Goal: Task Accomplishment & Management: Complete application form

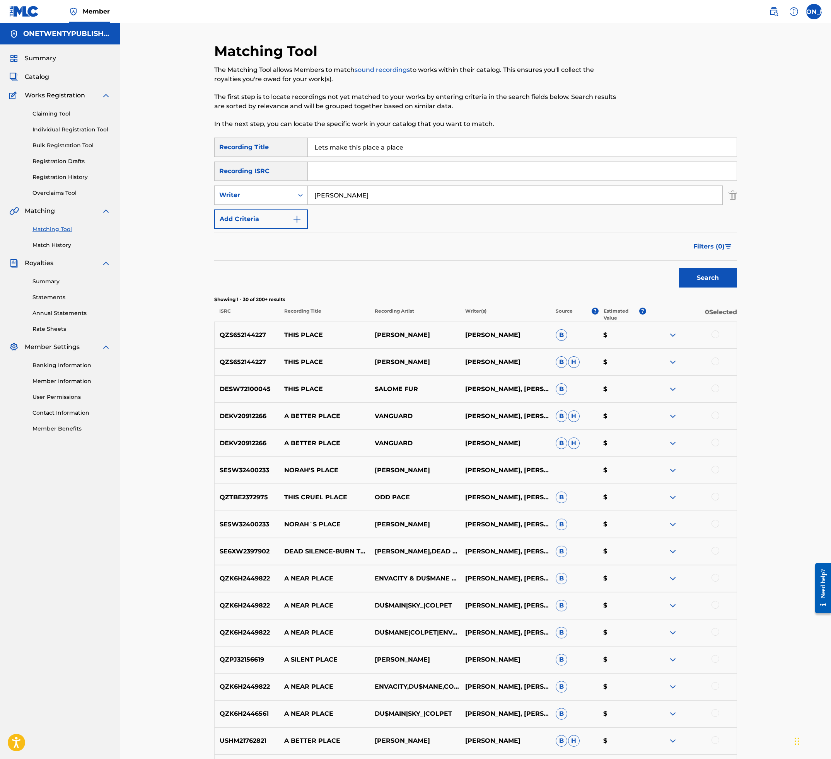
click at [407, 150] on input "Lets make this place a place" at bounding box center [522, 147] width 429 height 19
drag, startPoint x: 426, startPoint y: 149, endPoint x: 300, endPoint y: 139, distance: 127.2
click at [300, 139] on div "SearchWithCriteria6a62ff03-fffb-44e3-9b6f-3d4fa6d1e2a2 Recording Title Lets mak…" at bounding box center [475, 147] width 523 height 19
type input "You Gotta"
click at [679, 268] on button "Search" at bounding box center [708, 277] width 58 height 19
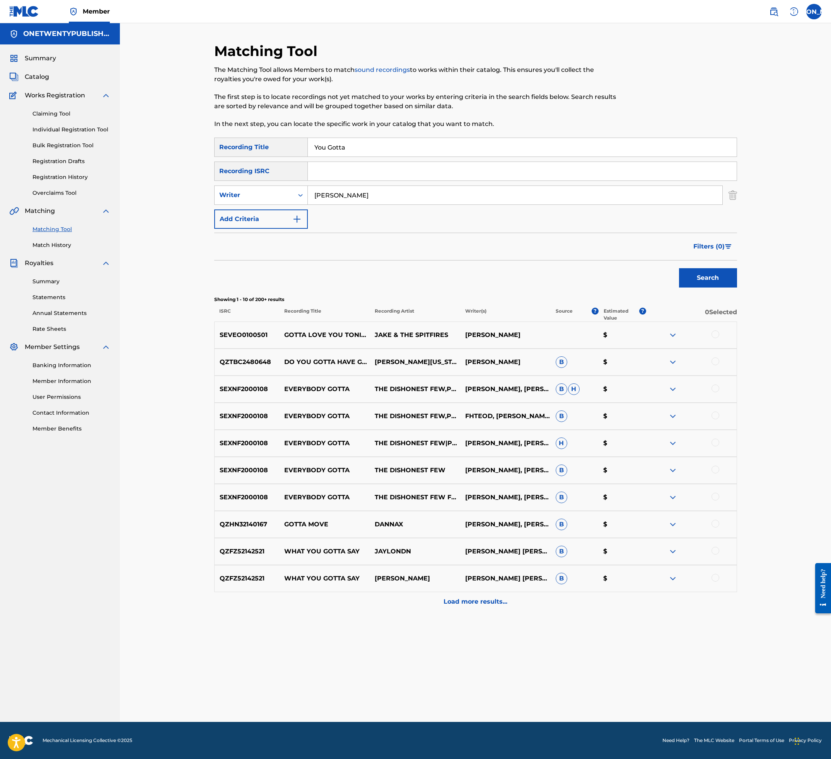
click at [60, 114] on link "Claiming Tool" at bounding box center [71, 114] width 78 height 8
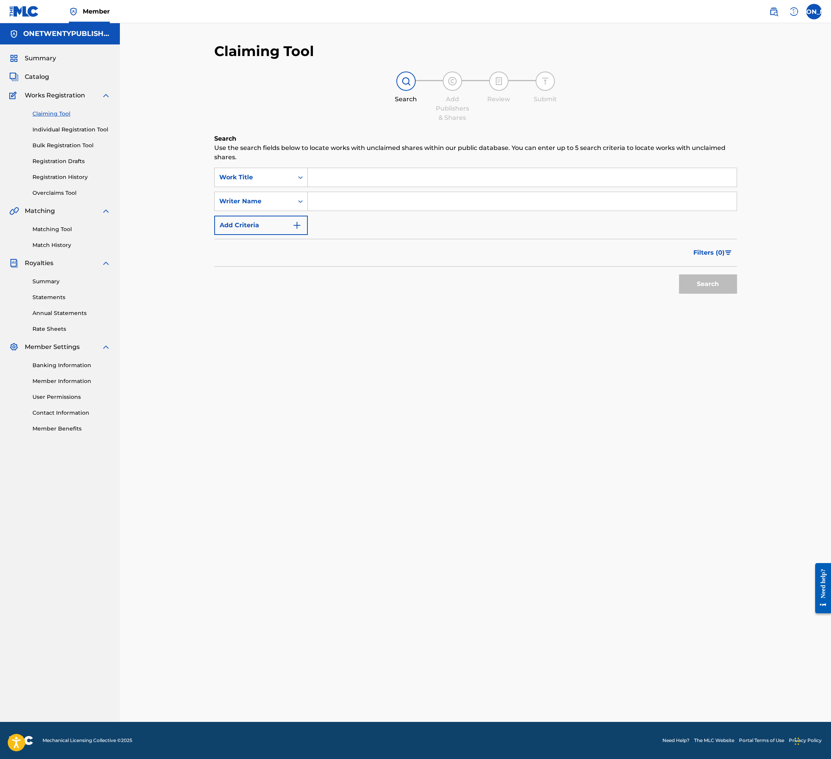
click at [351, 177] on input "Search Form" at bounding box center [522, 177] width 429 height 19
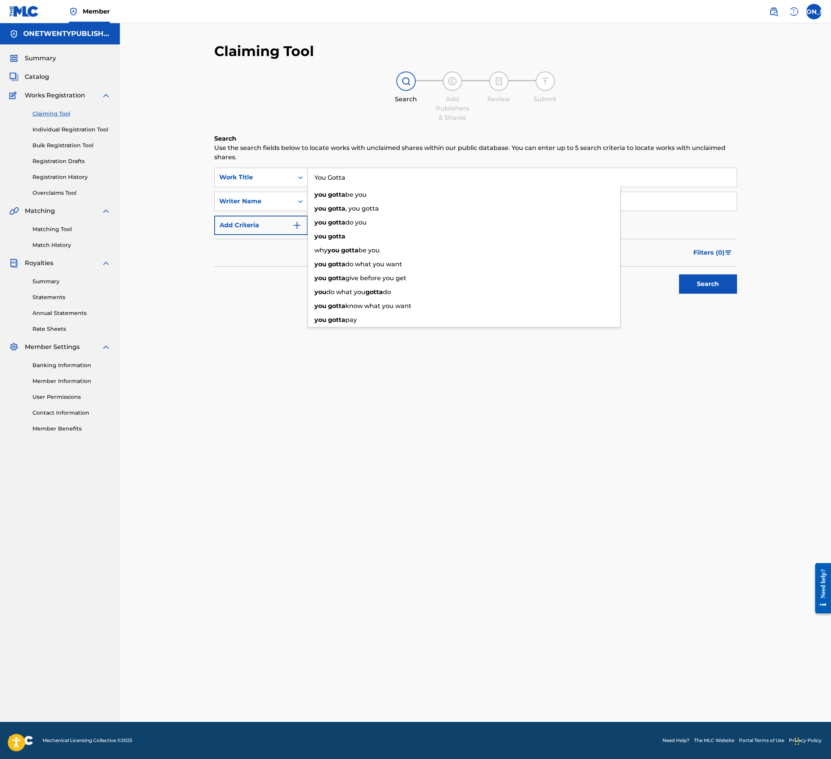
type input "You Gotta"
click at [257, 287] on div "Search" at bounding box center [475, 282] width 523 height 31
click at [344, 204] on input "Search Form" at bounding box center [522, 201] width 429 height 19
type input "[PERSON_NAME] [PERSON_NAME]"
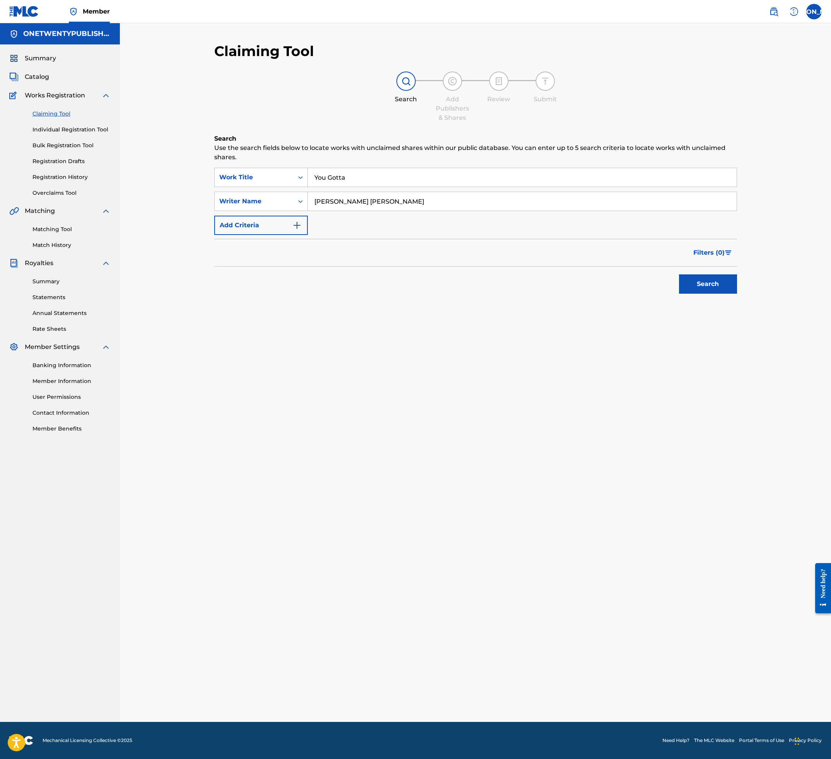
click at [713, 285] on button "Search" at bounding box center [708, 283] width 58 height 19
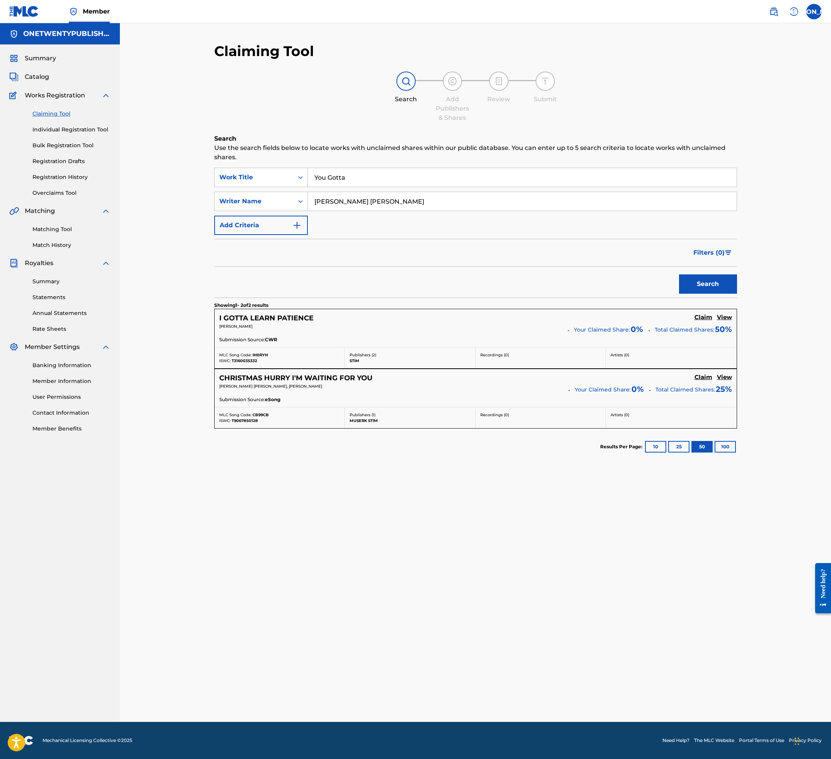
click at [277, 319] on h5 "I GOTTA LEARN PATIENCE" at bounding box center [266, 318] width 94 height 9
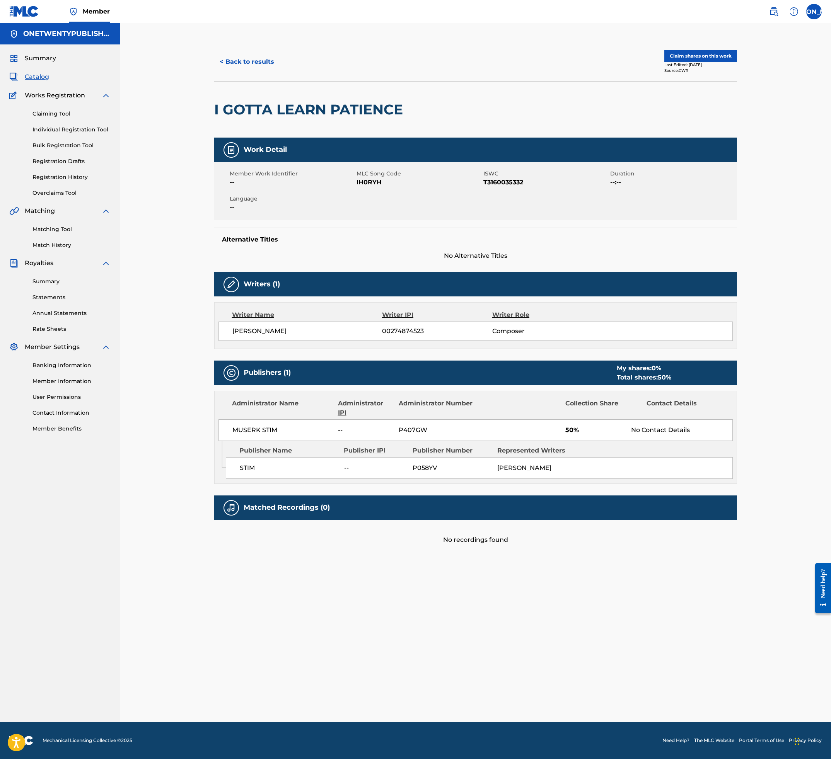
click at [43, 79] on span "Catalog" at bounding box center [37, 76] width 24 height 9
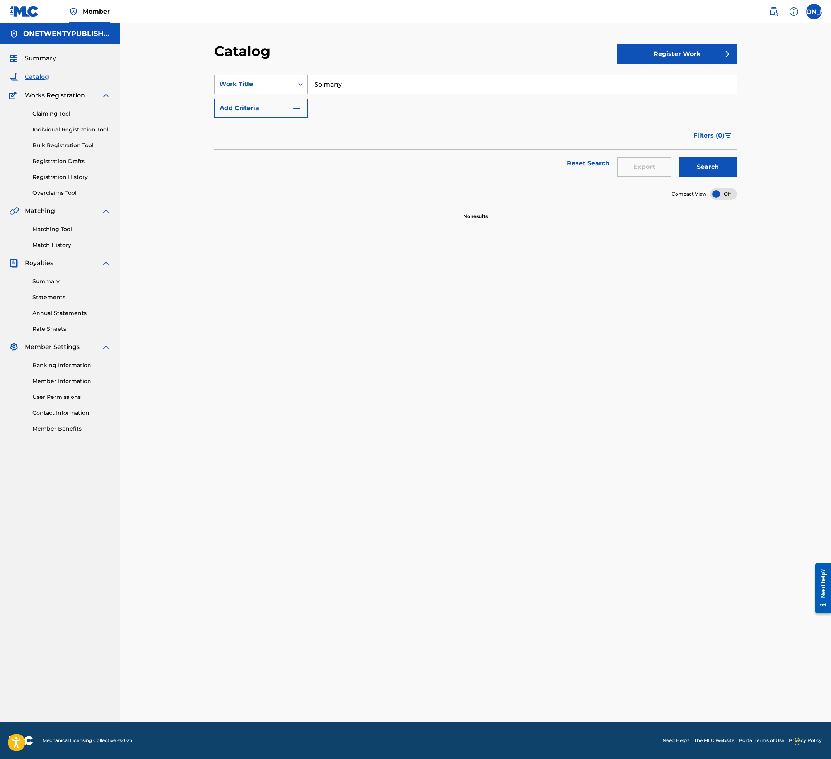
drag, startPoint x: 352, startPoint y: 83, endPoint x: 301, endPoint y: 89, distance: 51.0
click at [303, 86] on div "SearchWithCriteriaedc696a4-b943-4ef6-868c-4a219884062a Work Title So many" at bounding box center [475, 84] width 523 height 19
type input "I"
type input "Patience"
click at [679, 157] on button "Search" at bounding box center [708, 166] width 58 height 19
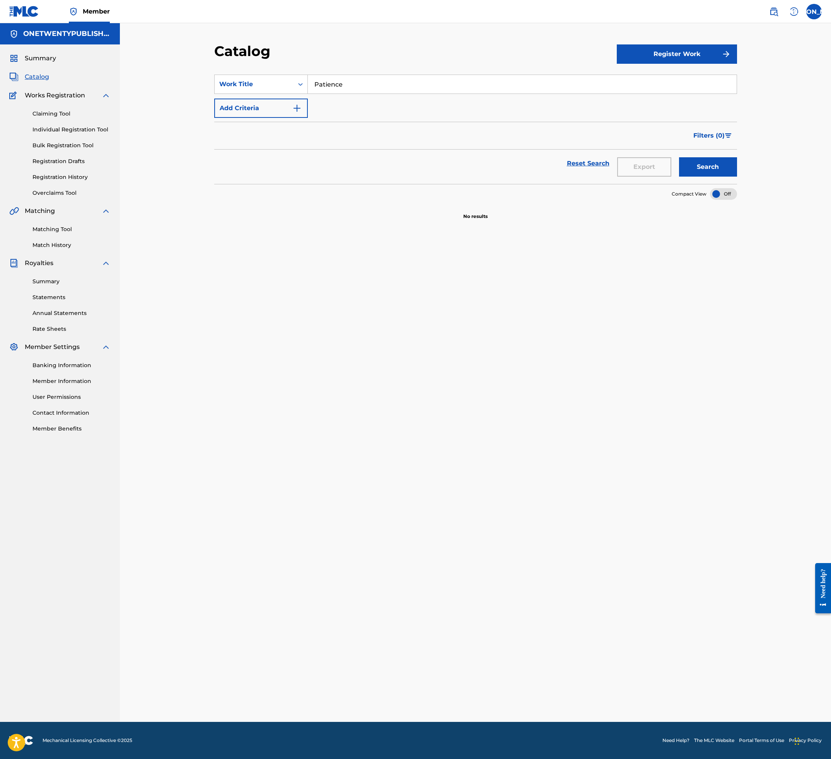
click at [710, 167] on button "Search" at bounding box center [708, 166] width 58 height 19
drag, startPoint x: 60, startPoint y: 228, endPoint x: 95, endPoint y: 201, distance: 44.7
click at [60, 228] on link "Matching Tool" at bounding box center [71, 229] width 78 height 8
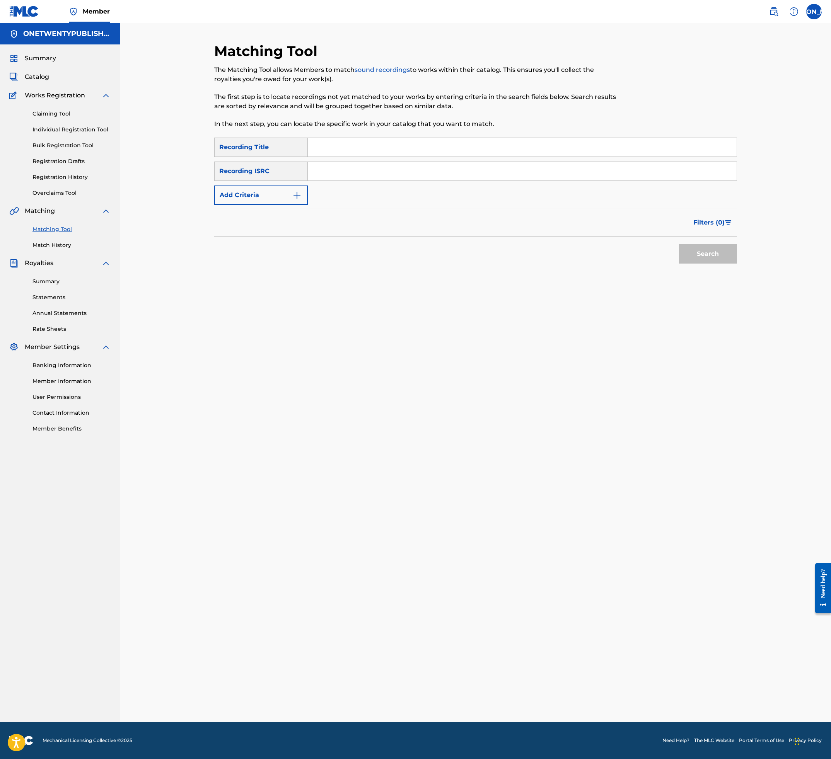
click at [329, 146] on input "Search Form" at bounding box center [522, 147] width 429 height 19
type input "Patience"
click at [298, 198] on img "Search Form" at bounding box center [296, 195] width 9 height 9
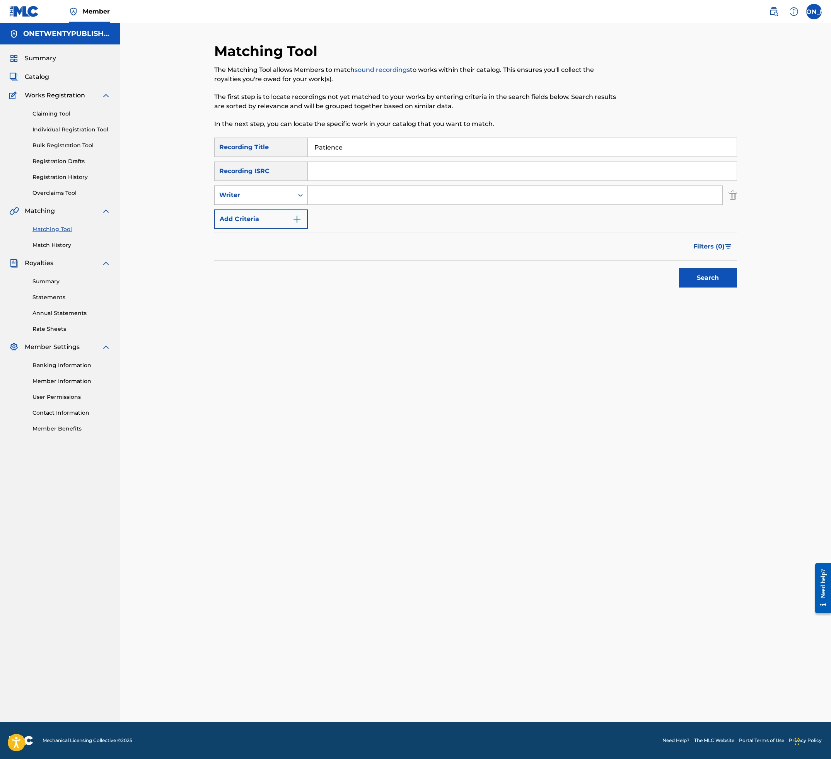
click at [265, 191] on div "Writer" at bounding box center [254, 195] width 70 height 9
click at [247, 274] on div "Search" at bounding box center [475, 276] width 523 height 31
click at [63, 116] on link "Claiming Tool" at bounding box center [71, 114] width 78 height 8
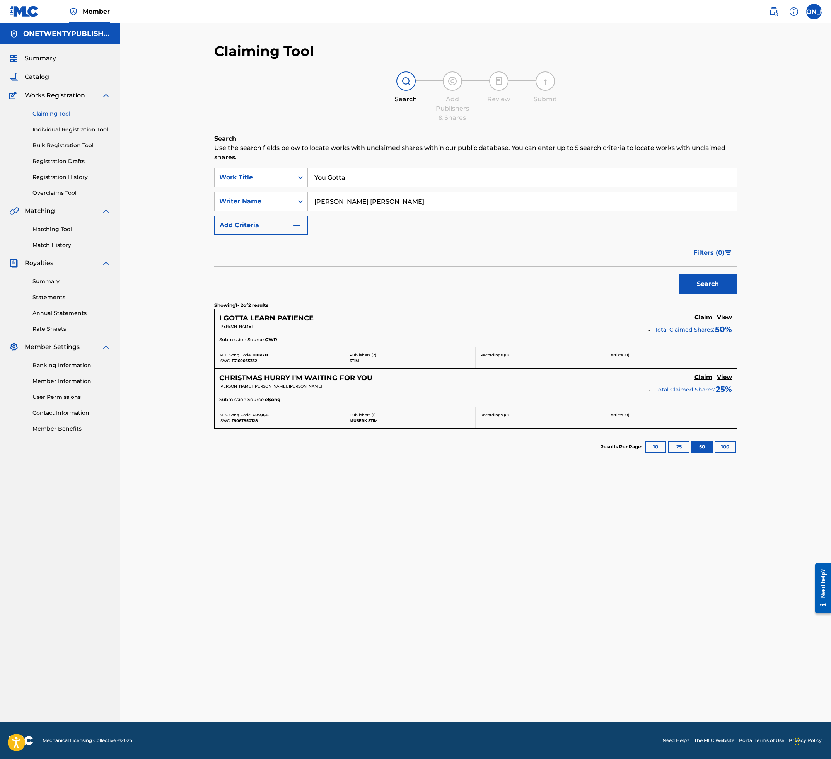
click at [333, 374] on h5 "CHRISTMAS HURRY I'M WAITING FOR YOU" at bounding box center [295, 378] width 153 height 9
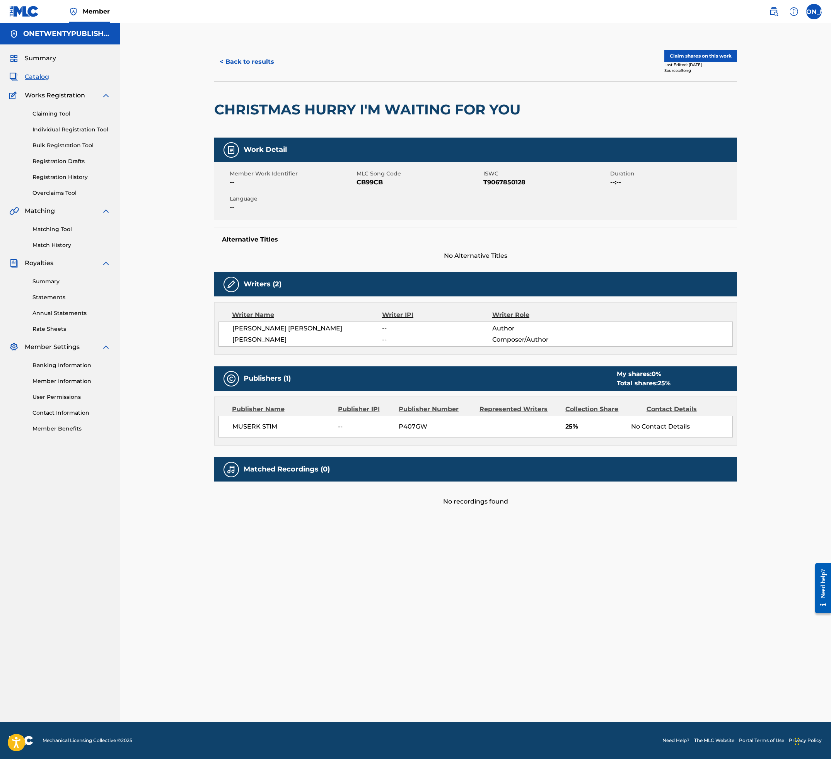
click at [230, 64] on button "< Back to results" at bounding box center [246, 61] width 65 height 19
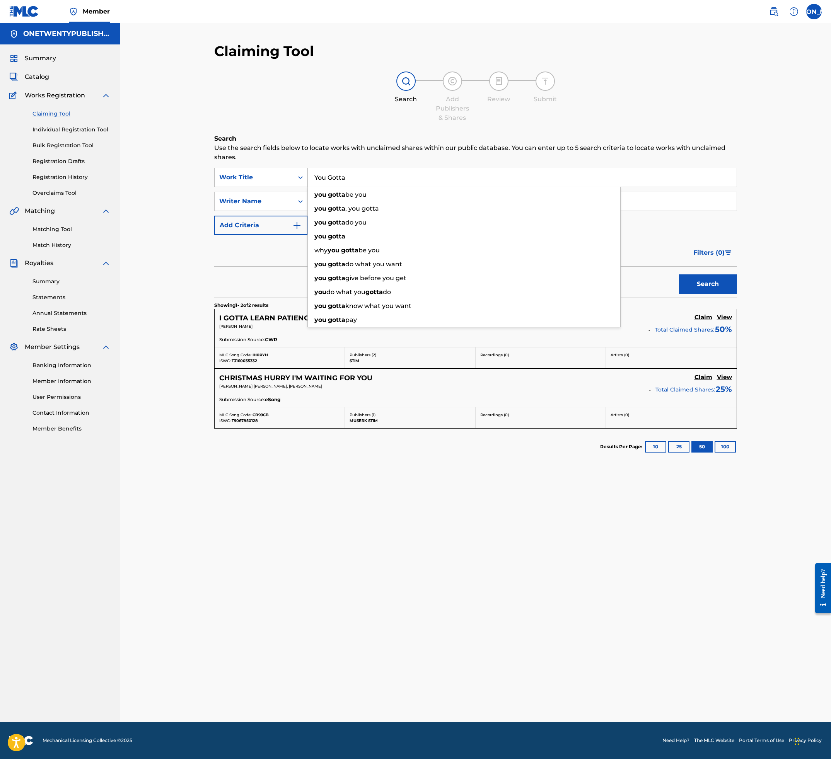
drag, startPoint x: 358, startPoint y: 179, endPoint x: 301, endPoint y: 175, distance: 57.0
click at [301, 175] on div "SearchWithCriteria55381727-ca63-4b3d-abab-95bd3223613d Work Title You Gotta you…" at bounding box center [475, 177] width 523 height 19
type input "Seeds"
click at [679, 274] on button "Search" at bounding box center [708, 283] width 58 height 19
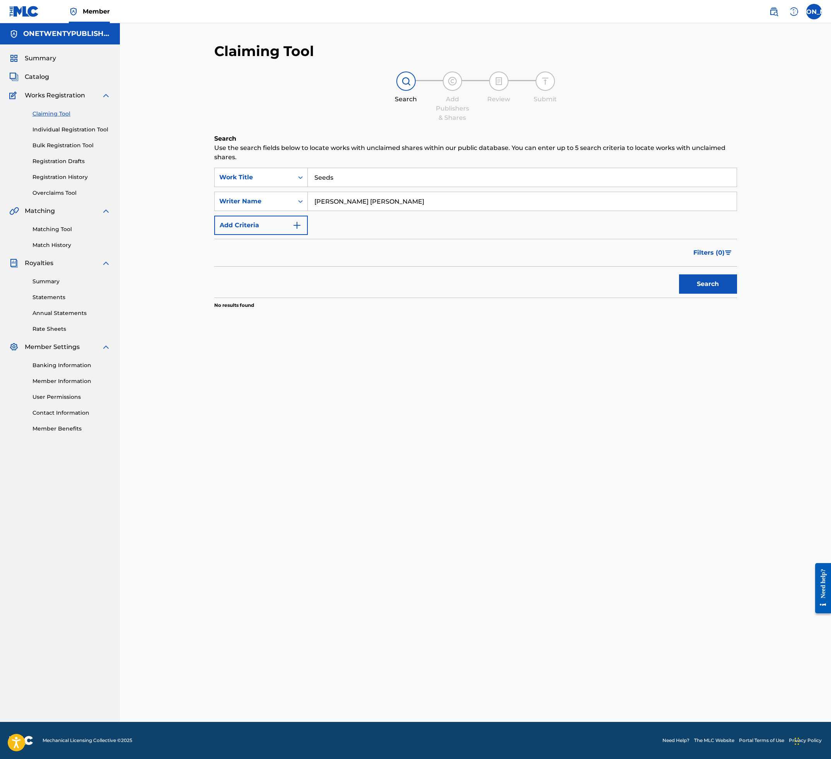
click at [51, 97] on span "Works Registration" at bounding box center [55, 95] width 60 height 9
click at [41, 94] on span "Works Registration" at bounding box center [55, 95] width 60 height 9
click at [45, 77] on span "Catalog" at bounding box center [37, 76] width 24 height 9
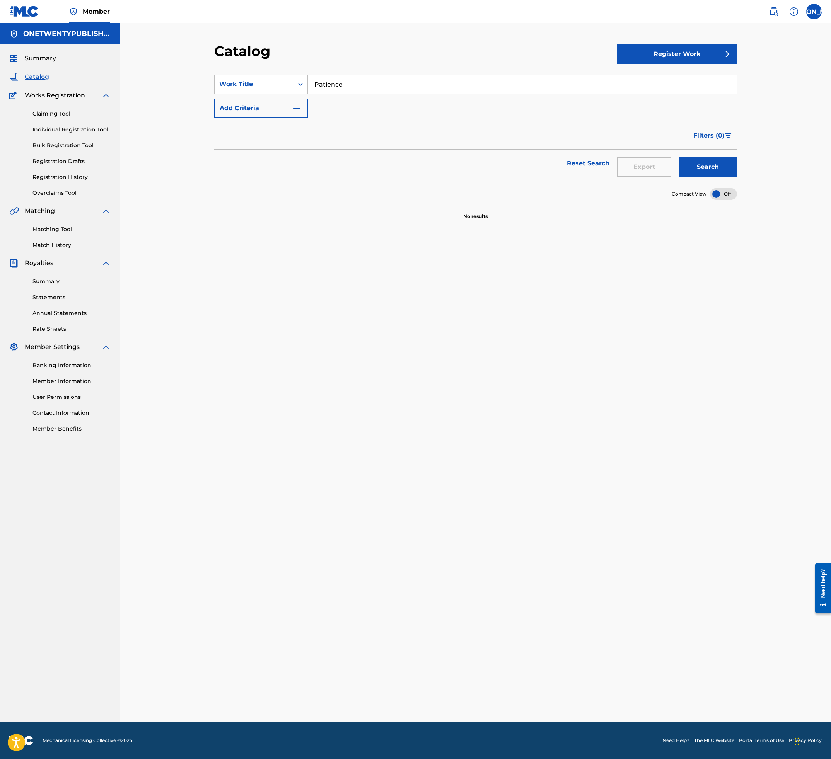
click at [338, 85] on input "Patience" at bounding box center [522, 84] width 429 height 19
drag, startPoint x: 352, startPoint y: 84, endPoint x: 292, endPoint y: 83, distance: 60.3
click at [294, 83] on div "SearchWithCriteriaedc696a4-b943-4ef6-868c-4a219884062a Work Title Patience" at bounding box center [475, 84] width 523 height 19
click at [679, 157] on button "Search" at bounding box center [708, 166] width 58 height 19
drag, startPoint x: 342, startPoint y: 82, endPoint x: 313, endPoint y: 79, distance: 29.5
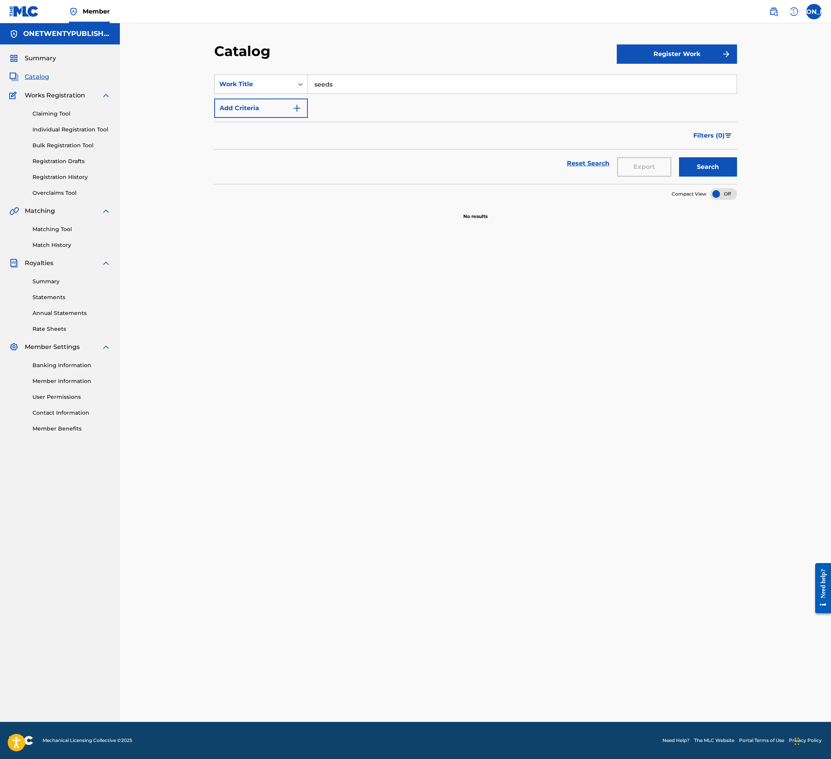
click at [313, 79] on input "seeds" at bounding box center [522, 84] width 429 height 19
click at [679, 157] on button "Search" at bounding box center [708, 166] width 58 height 19
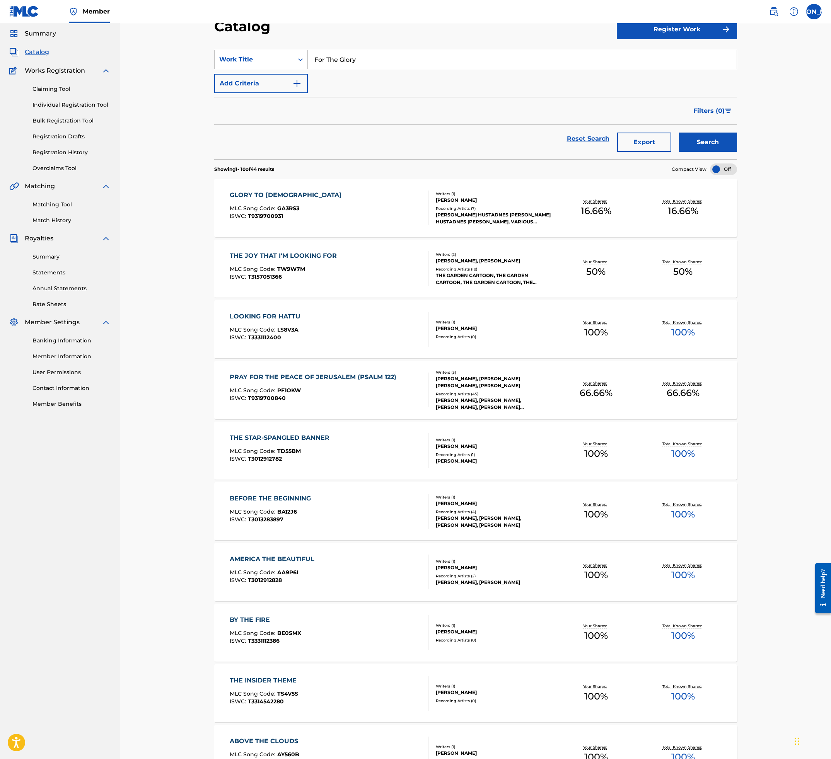
scroll to position [126, 0]
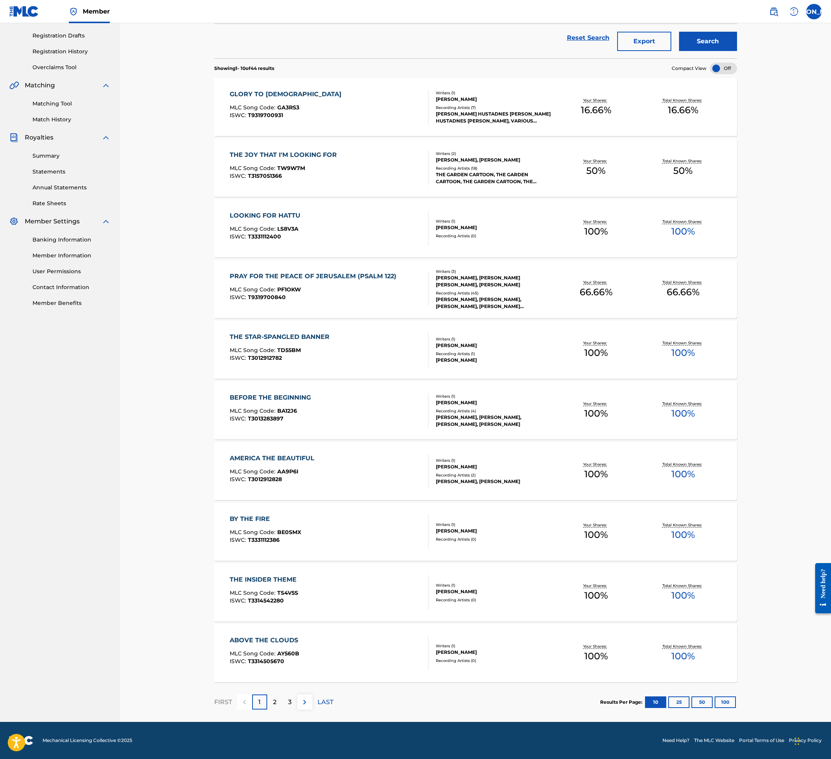
click at [277, 703] on div "2" at bounding box center [274, 702] width 15 height 15
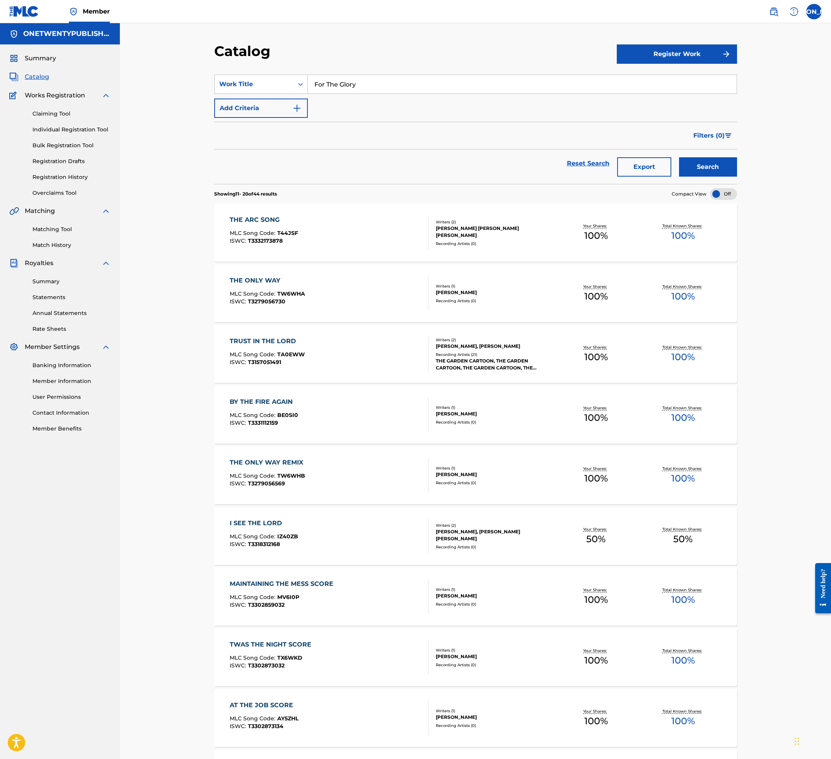
click at [374, 87] on input "For The Glory" at bounding box center [522, 84] width 429 height 19
click at [679, 157] on button "Search" at bounding box center [708, 166] width 58 height 19
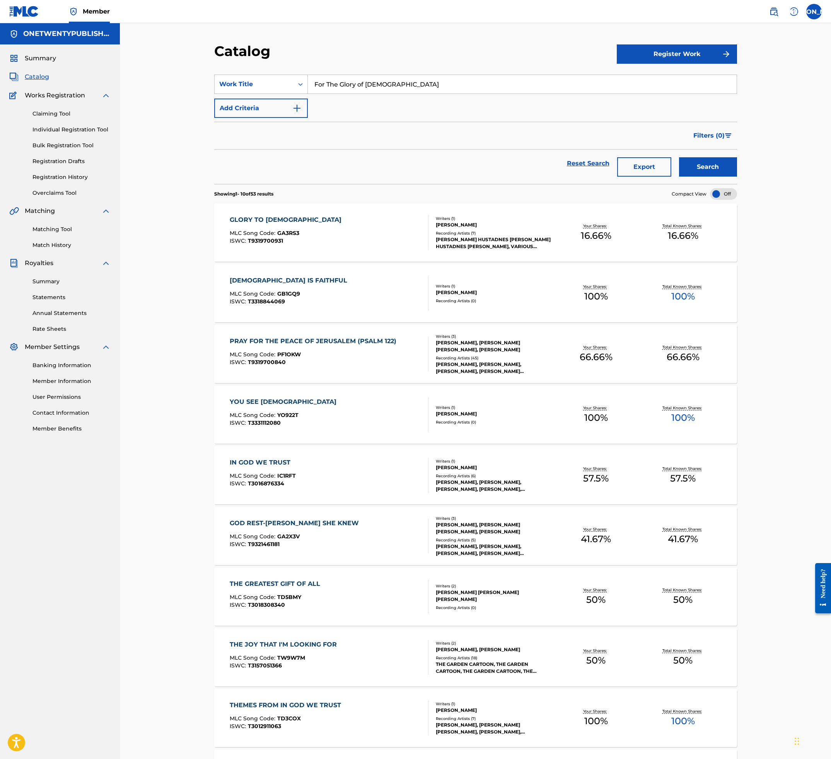
drag, startPoint x: 387, startPoint y: 85, endPoint x: 292, endPoint y: 70, distance: 95.9
click at [293, 70] on section "SearchWithCriteriaedc696a4-b943-4ef6-868c-4a219884062a Work Title For The Glory…" at bounding box center [475, 124] width 523 height 119
type input "teamwork"
click at [679, 157] on button "Search" at bounding box center [708, 166] width 58 height 19
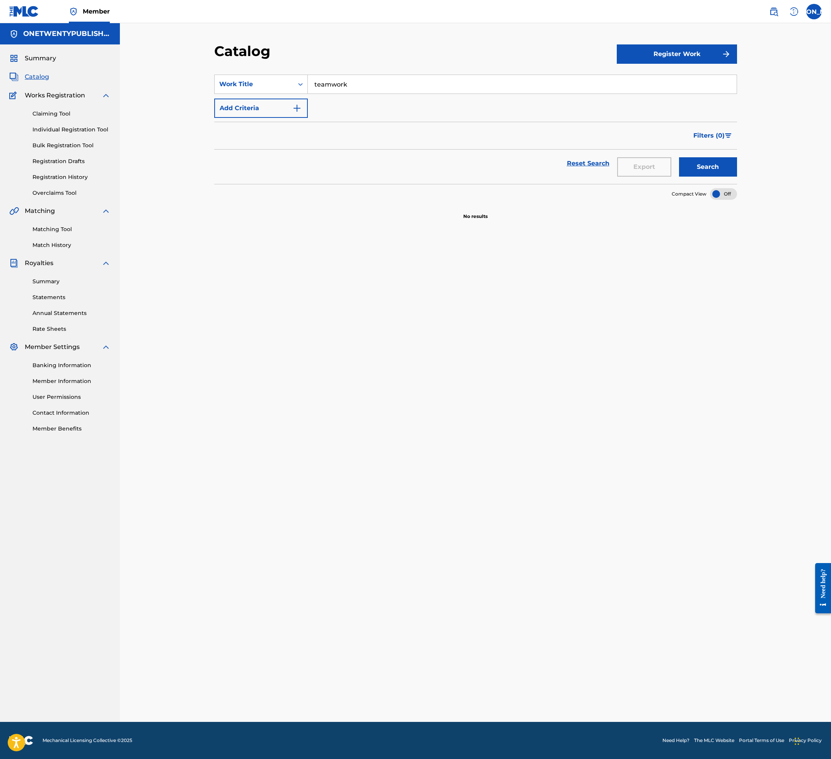
click at [654, 59] on button "Register Work" at bounding box center [677, 53] width 120 height 19
click at [634, 83] on link "Individual" at bounding box center [677, 79] width 120 height 19
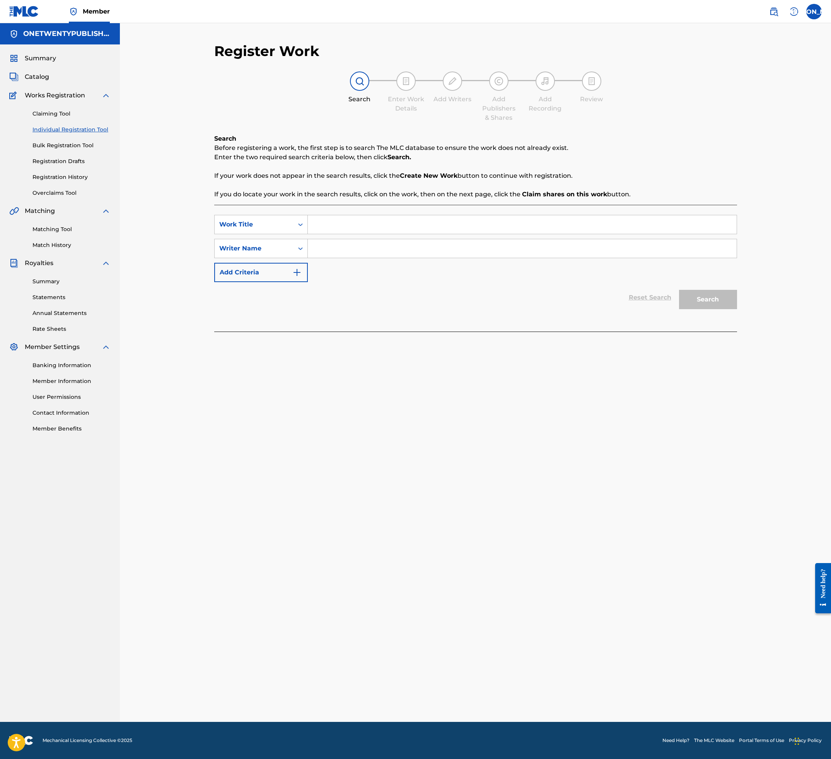
click at [297, 118] on div "Search Enter Work Details Add Writers Add Publishers & Shares Add Recording Rev…" at bounding box center [475, 97] width 523 height 51
click at [328, 221] on input "Search Form" at bounding box center [522, 224] width 429 height 19
type input "teamwork"
click at [365, 225] on input "teamwork" at bounding box center [522, 224] width 429 height 19
click at [351, 247] on input "Search Form" at bounding box center [522, 248] width 429 height 19
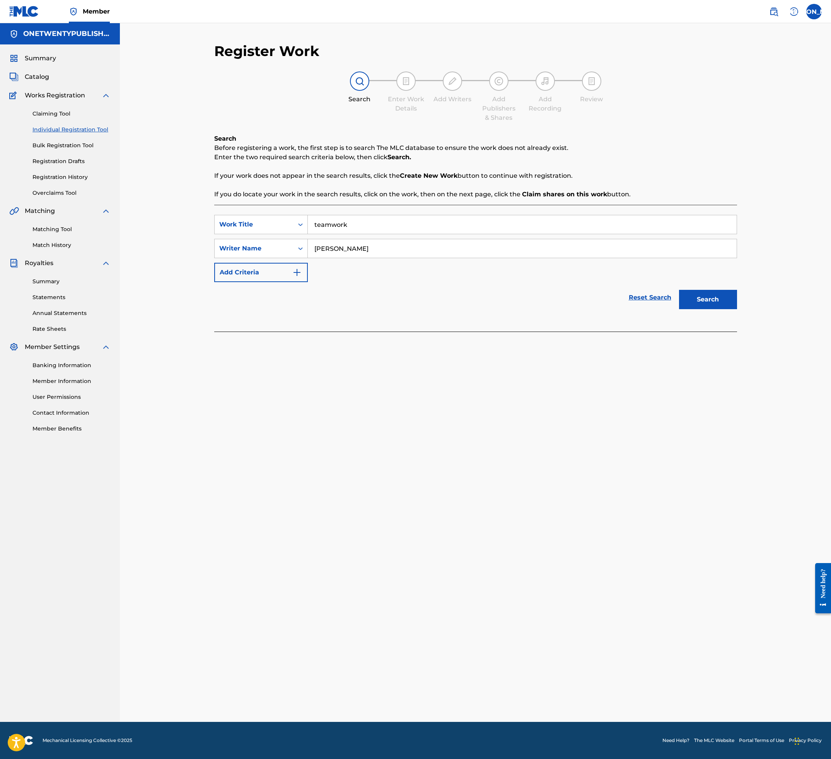
type input "[PERSON_NAME]"
click at [680, 298] on button "Search" at bounding box center [708, 299] width 58 height 19
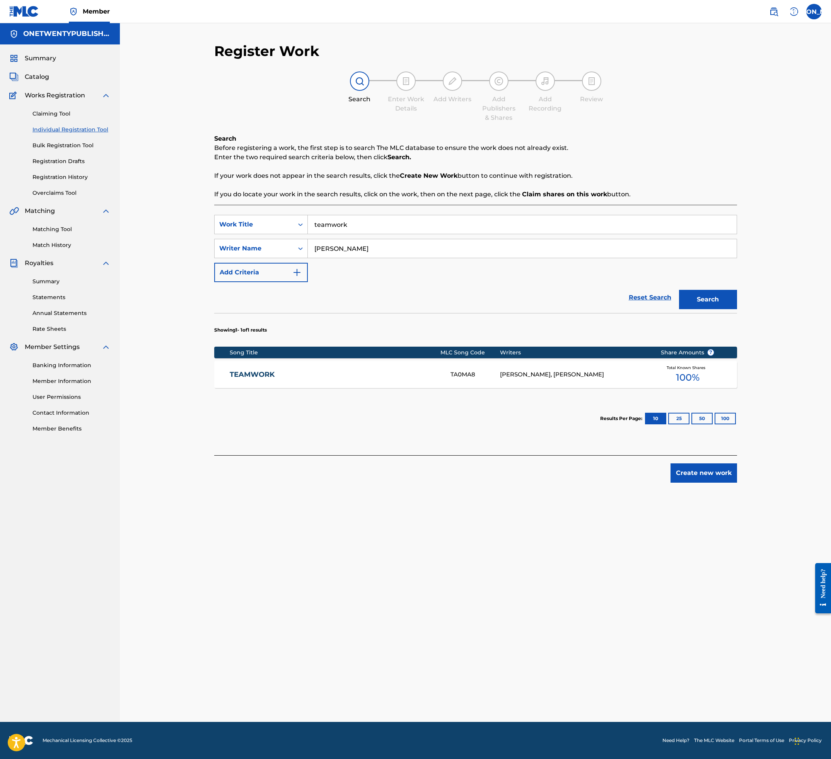
click at [258, 372] on link "TEAMWORK" at bounding box center [335, 374] width 210 height 9
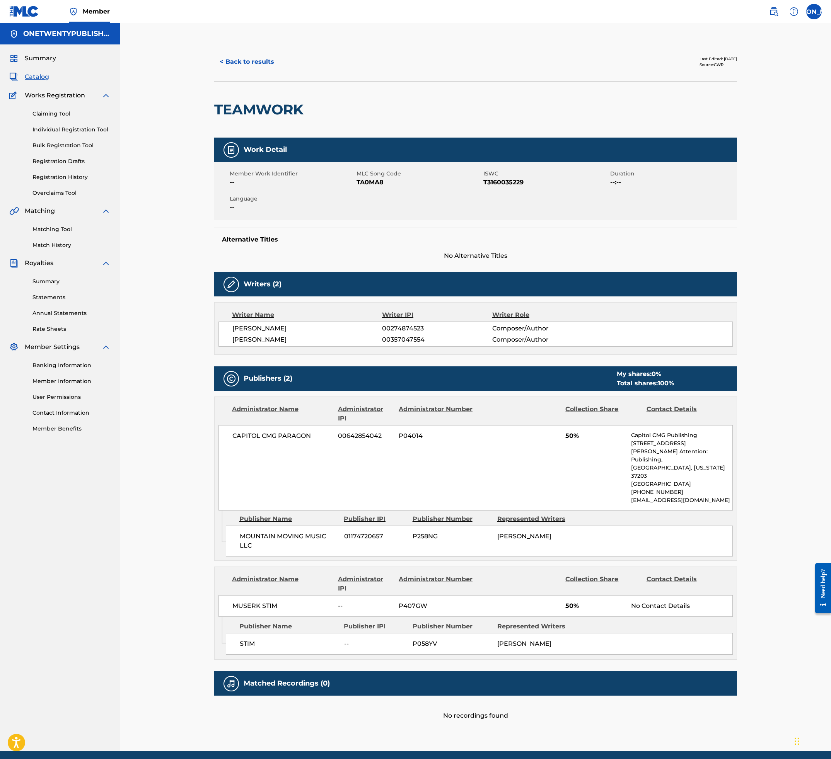
click at [369, 182] on span "TA0MA8" at bounding box center [418, 182] width 125 height 9
copy span "TA0MA8"
click at [253, 59] on button "< Back to results" at bounding box center [246, 61] width 65 height 19
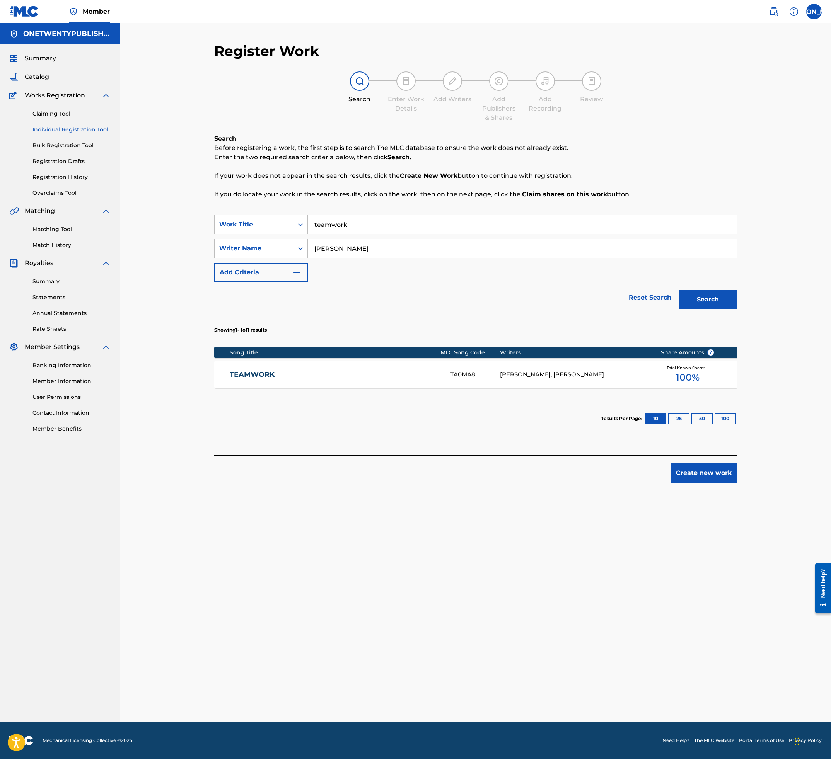
click at [49, 112] on link "Claiming Tool" at bounding box center [71, 114] width 78 height 8
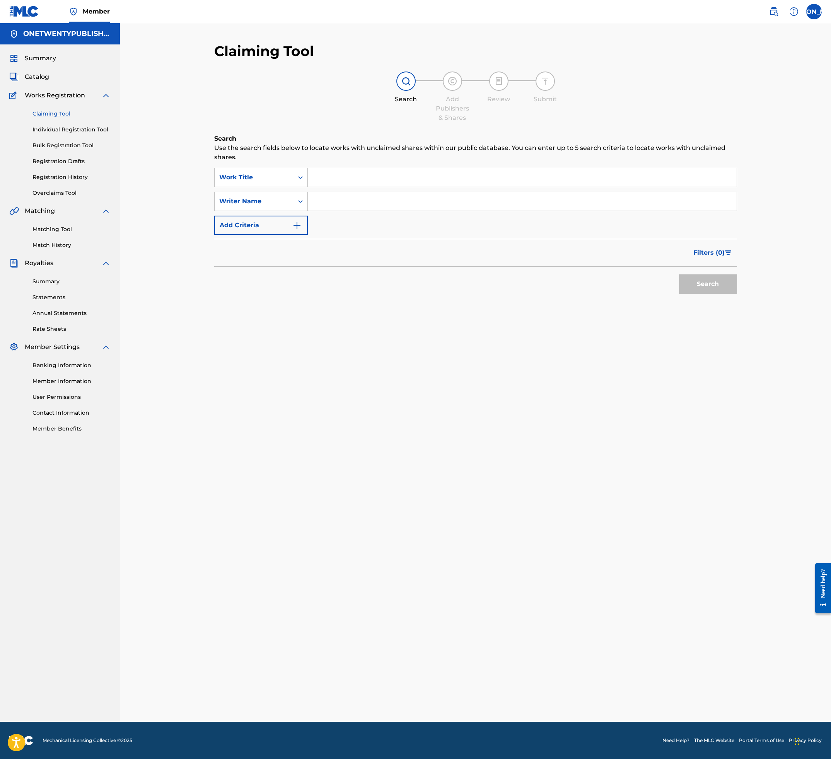
click at [331, 180] on input "Search Form" at bounding box center [522, 177] width 429 height 19
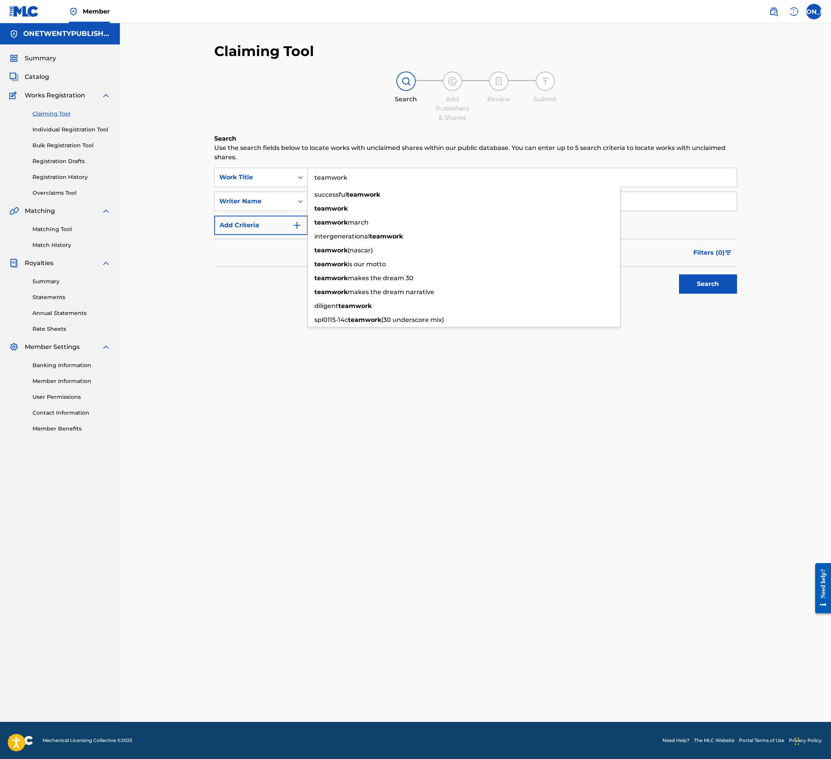
drag, startPoint x: 332, startPoint y: 181, endPoint x: 321, endPoint y: 183, distance: 11.1
click at [332, 181] on input "teamwork" at bounding box center [522, 177] width 429 height 19
click at [327, 177] on input "teamwork" at bounding box center [522, 177] width 429 height 19
type input "teamwork"
drag, startPoint x: 248, startPoint y: 310, endPoint x: 268, endPoint y: 288, distance: 29.5
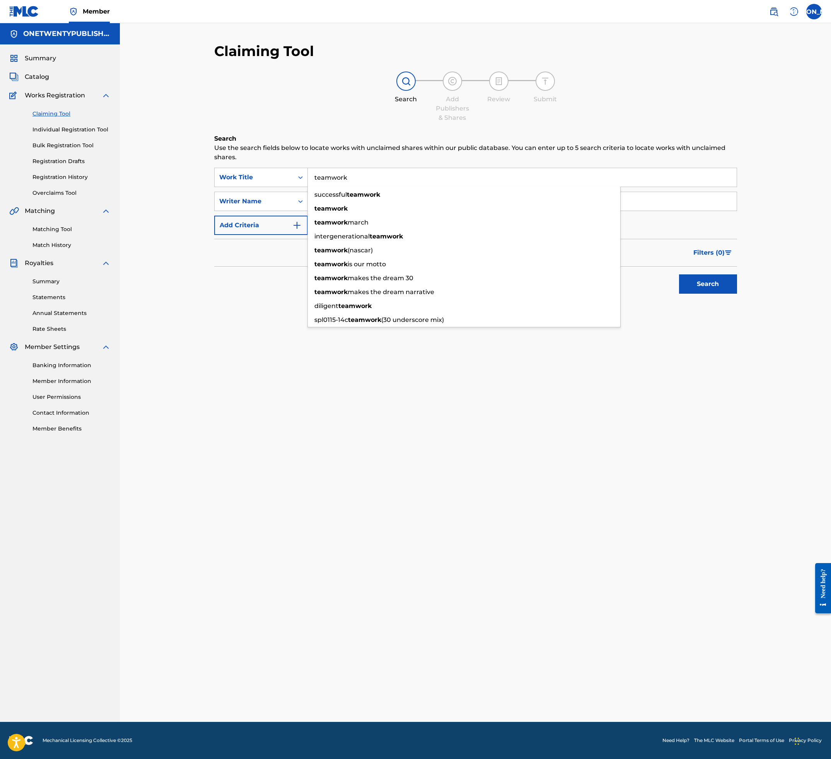
click at [249, 310] on div "Search Use the search fields below to locate works with unclaimed shares within…" at bounding box center [475, 235] width 523 height 202
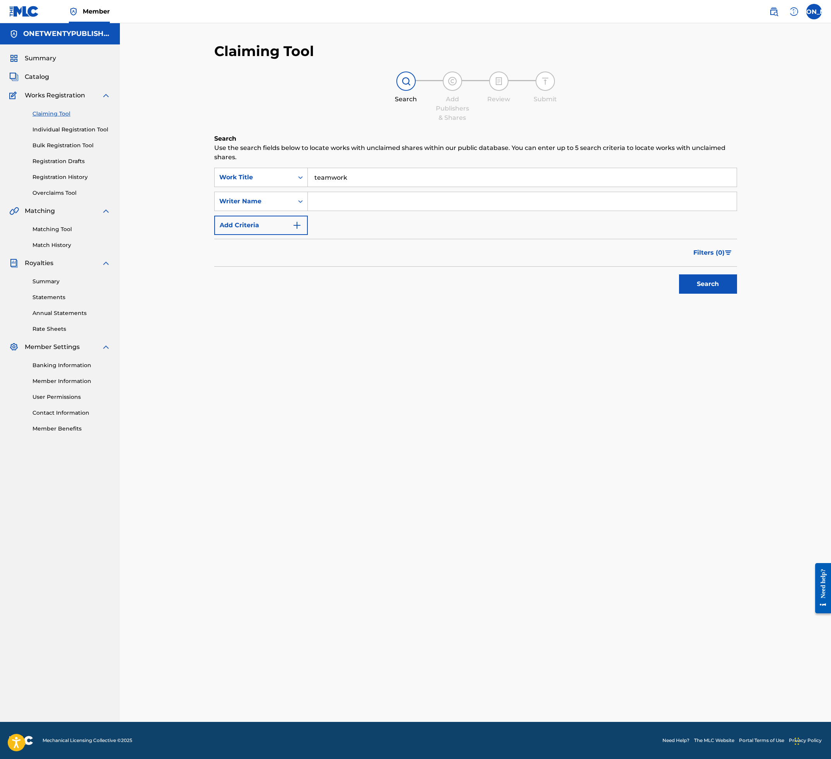
click at [324, 207] on input "Search Form" at bounding box center [522, 201] width 429 height 19
type input "[PERSON_NAME] [PERSON_NAME]"
click at [735, 287] on button "Search" at bounding box center [708, 283] width 58 height 19
click at [280, 312] on div "Search Use the search fields below to locate works with unclaimed shares within…" at bounding box center [475, 240] width 523 height 213
click at [284, 181] on div "Work Title" at bounding box center [254, 177] width 70 height 9
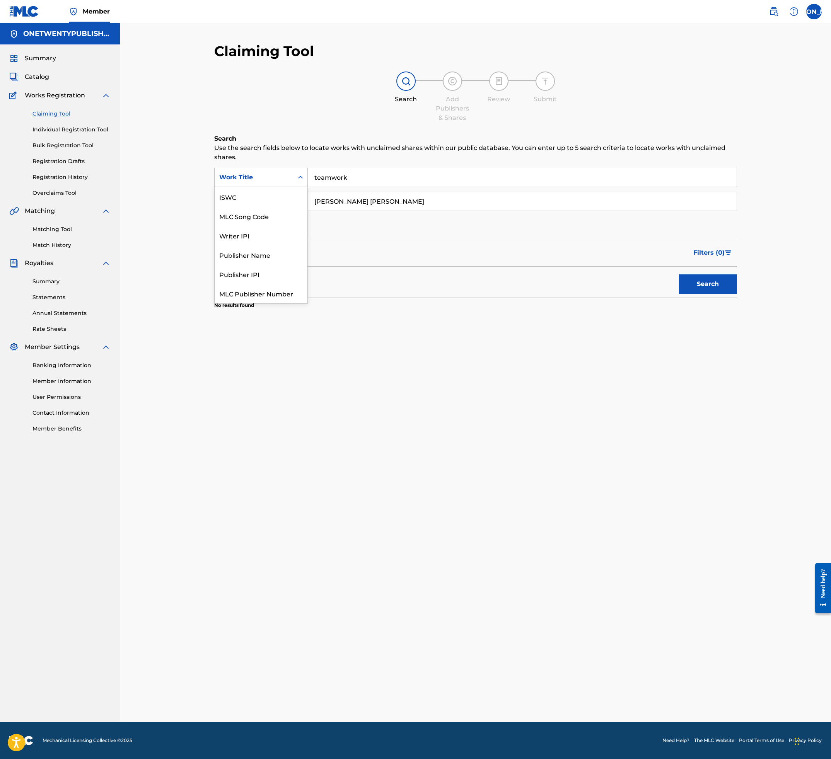
scroll to position [19, 0]
drag, startPoint x: 265, startPoint y: 88, endPoint x: 191, endPoint y: 123, distance: 82.3
click at [265, 88] on div "Search Add Publishers & Shares Review Submit" at bounding box center [475, 97] width 523 height 51
drag, startPoint x: 43, startPoint y: 78, endPoint x: 53, endPoint y: 80, distance: 10.7
click at [43, 78] on span "Catalog" at bounding box center [37, 76] width 24 height 9
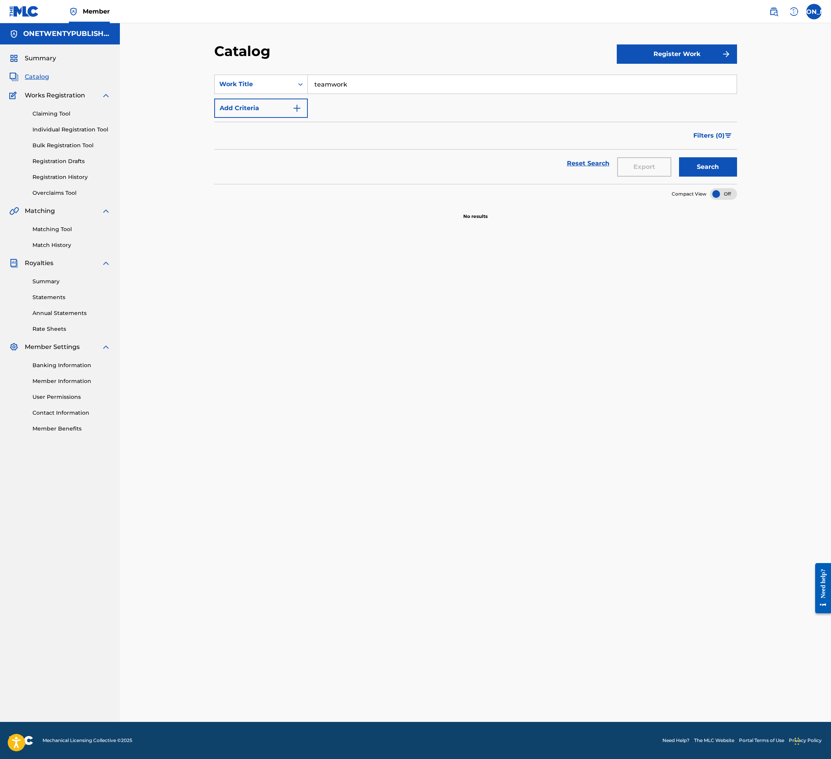
click at [363, 83] on input "teamwork" at bounding box center [522, 84] width 429 height 19
click at [679, 157] on button "Search" at bounding box center [708, 166] width 58 height 19
click at [671, 52] on button "Register Work" at bounding box center [677, 53] width 120 height 19
click at [666, 74] on link "Individual" at bounding box center [677, 79] width 120 height 19
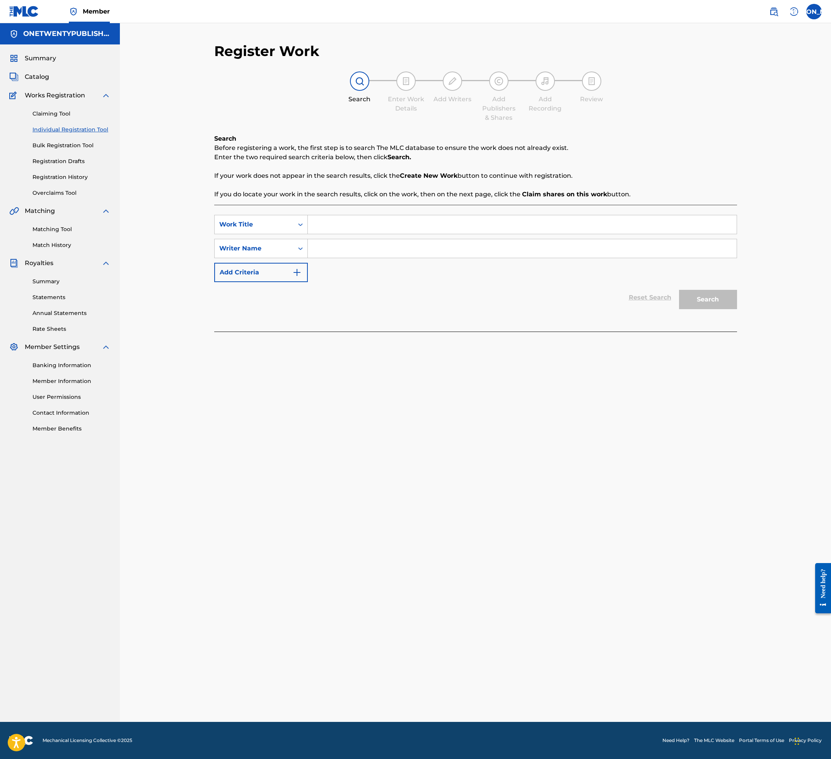
click at [347, 235] on div "SearchWithCriteriaf8bfddfa-c76a-42a7-8f60-eb0251659ee7 Work Title SearchWithCri…" at bounding box center [475, 248] width 523 height 67
click at [348, 227] on input "Search Form" at bounding box center [522, 224] width 429 height 19
drag, startPoint x: 347, startPoint y: 227, endPoint x: 346, endPoint y: 220, distance: 7.1
click at [347, 225] on input "Search Form" at bounding box center [522, 224] width 429 height 19
type input "teamwork"
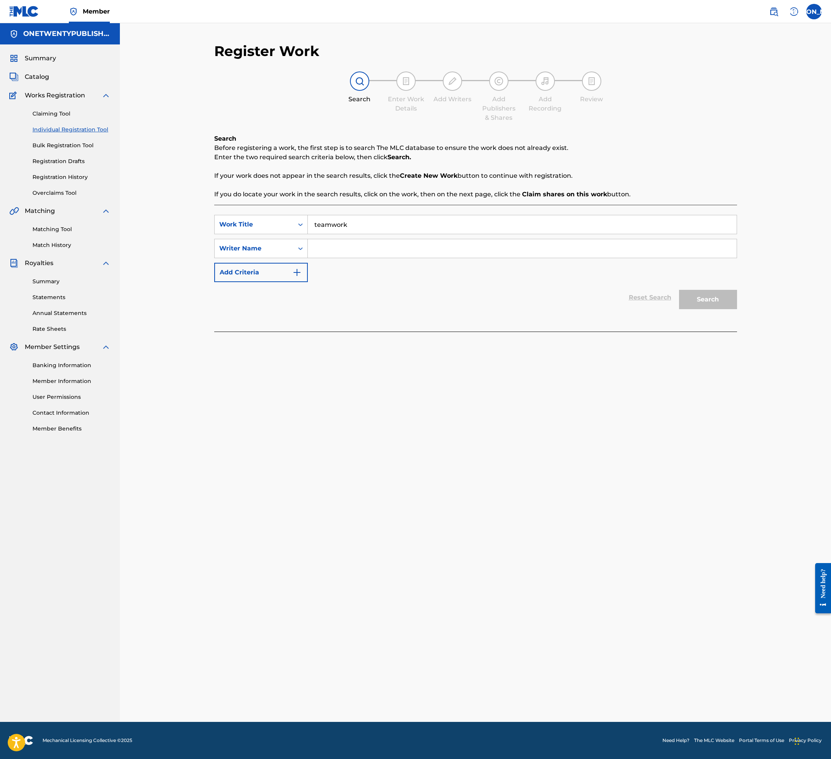
click at [338, 249] on input "Search Form" at bounding box center [522, 248] width 429 height 19
type input "[PERSON_NAME]"
click at [679, 290] on button "Search" at bounding box center [708, 299] width 58 height 19
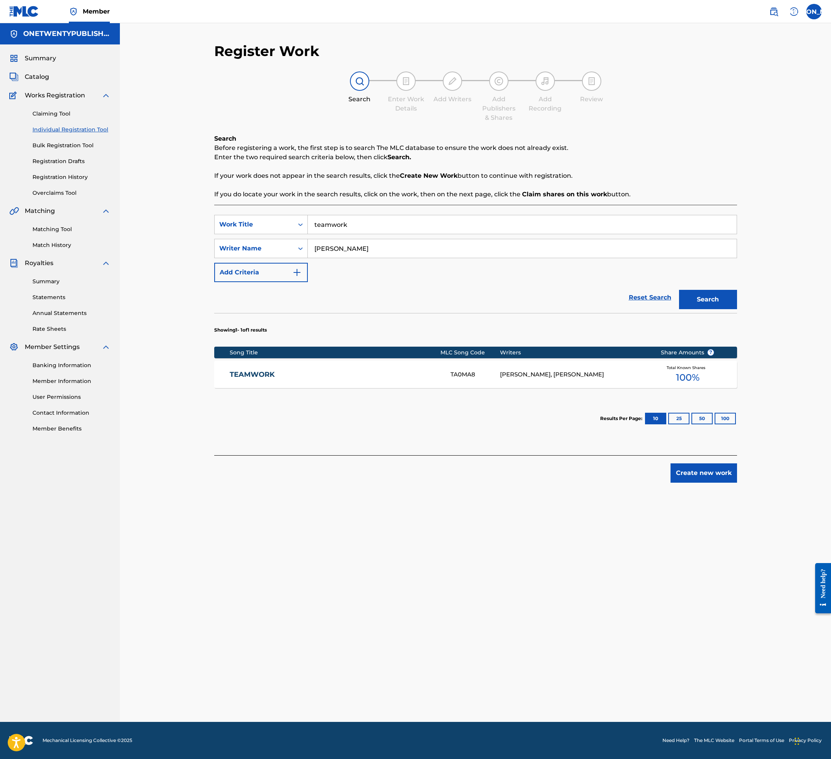
click at [257, 373] on link "TEAMWORK" at bounding box center [335, 374] width 210 height 9
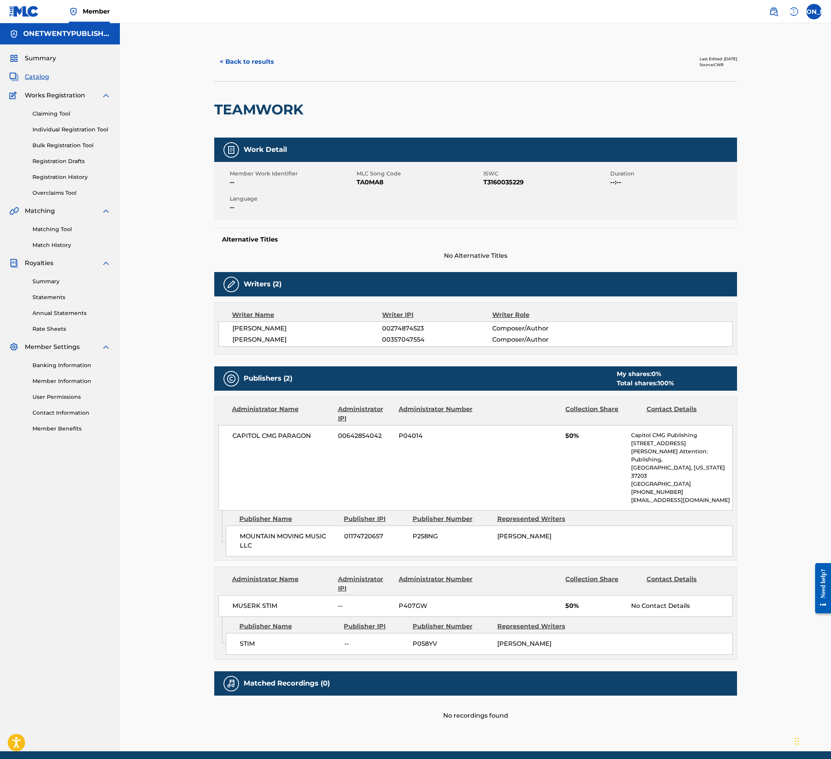
click at [373, 184] on span "TA0MA8" at bounding box center [418, 182] width 125 height 9
copy span "TA0MA8"
click at [65, 95] on span "Works Registration" at bounding box center [55, 95] width 60 height 9
click at [41, 78] on span "Catalog" at bounding box center [37, 76] width 24 height 9
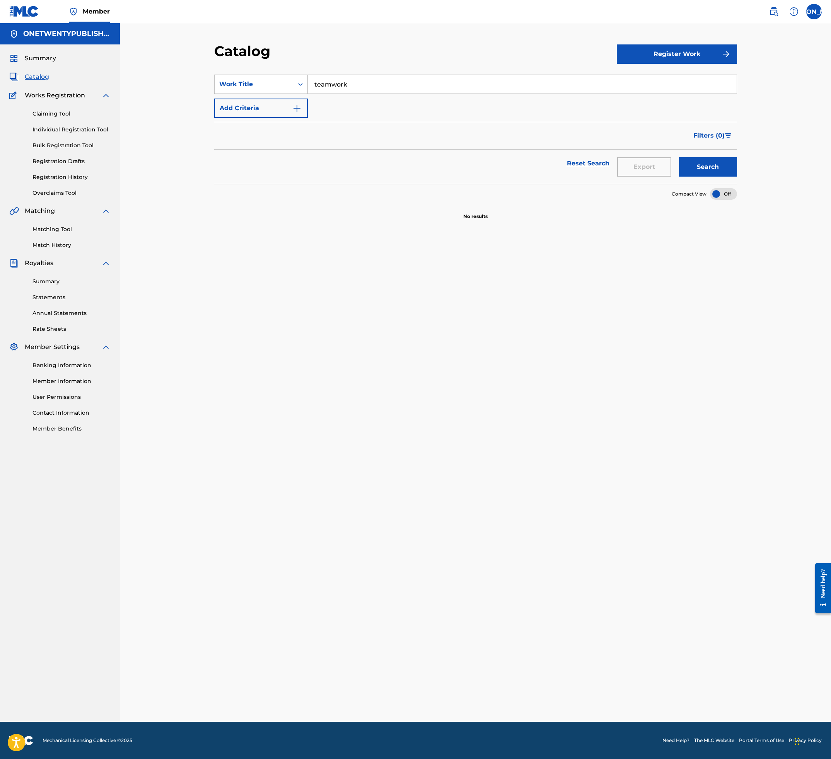
click at [664, 49] on button "Register Work" at bounding box center [677, 53] width 120 height 19
click at [647, 77] on link "Individual" at bounding box center [677, 79] width 120 height 19
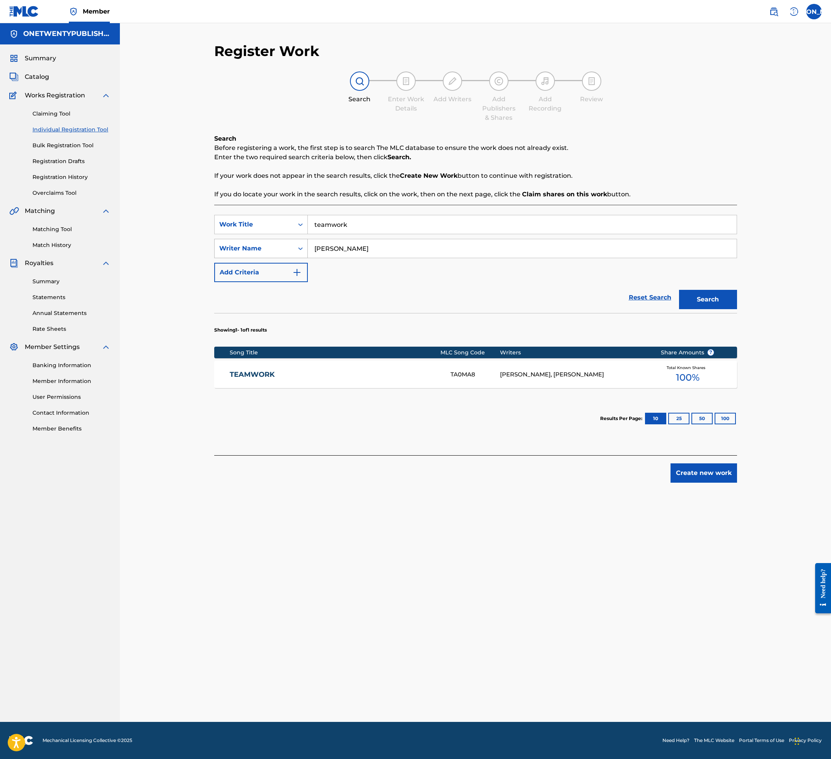
click at [274, 251] on div "Writer Name" at bounding box center [254, 248] width 70 height 9
drag, startPoint x: 378, startPoint y: 300, endPoint x: 363, endPoint y: 291, distance: 17.7
click at [378, 300] on div "Reset Search Search" at bounding box center [475, 297] width 523 height 31
click at [267, 225] on div "Work Title" at bounding box center [254, 224] width 70 height 9
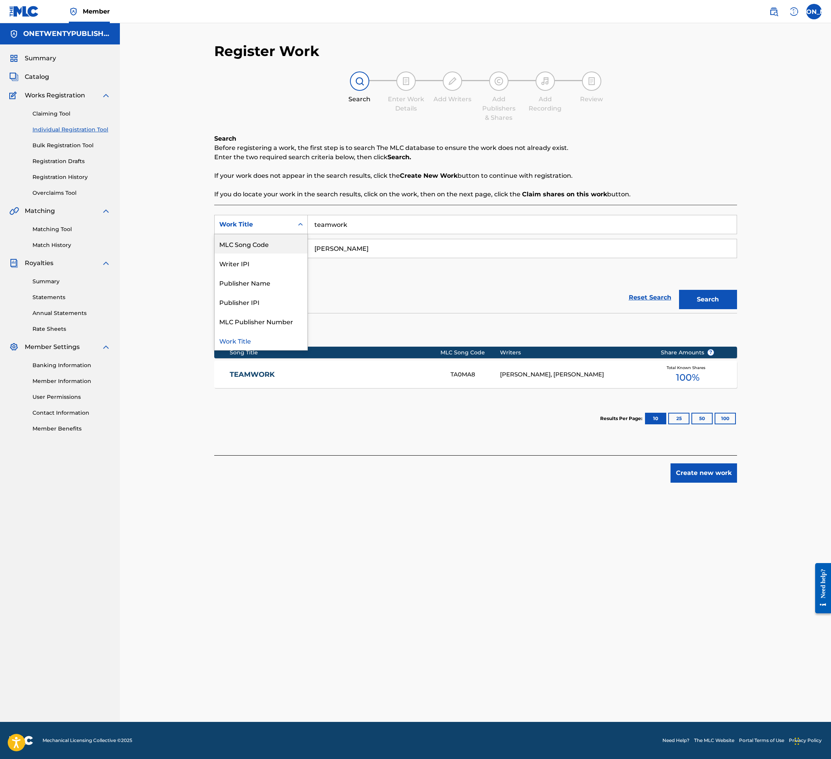
click at [262, 245] on div "MLC Song Code" at bounding box center [261, 243] width 93 height 19
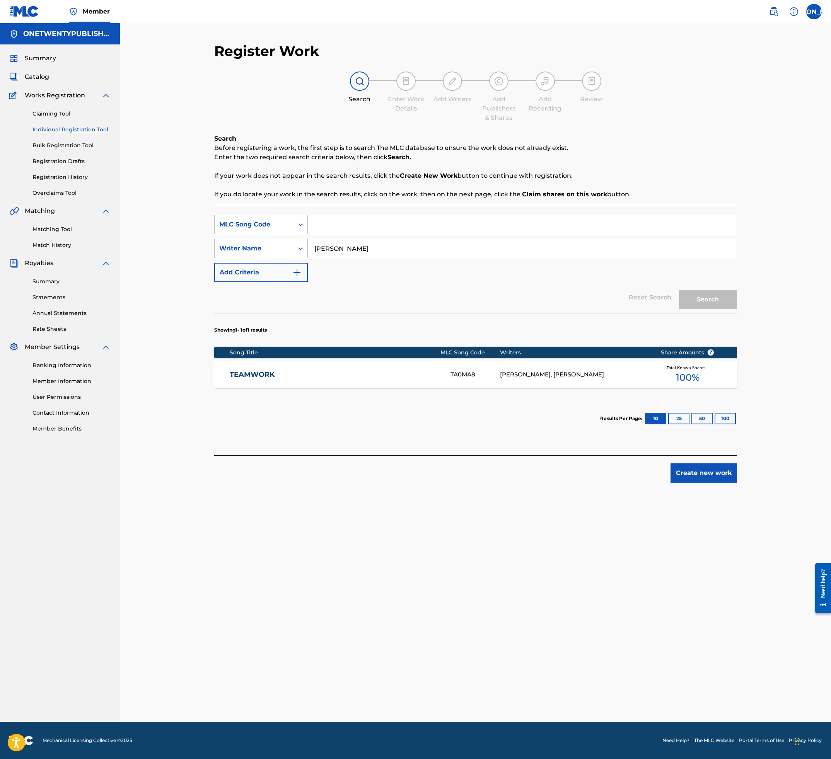
drag, startPoint x: 364, startPoint y: 225, endPoint x: 346, endPoint y: 226, distance: 17.8
click at [347, 225] on input "Search Form" at bounding box center [522, 224] width 429 height 19
click at [346, 226] on input "Search Form" at bounding box center [522, 224] width 429 height 19
click at [342, 225] on input "Search Form" at bounding box center [522, 224] width 429 height 19
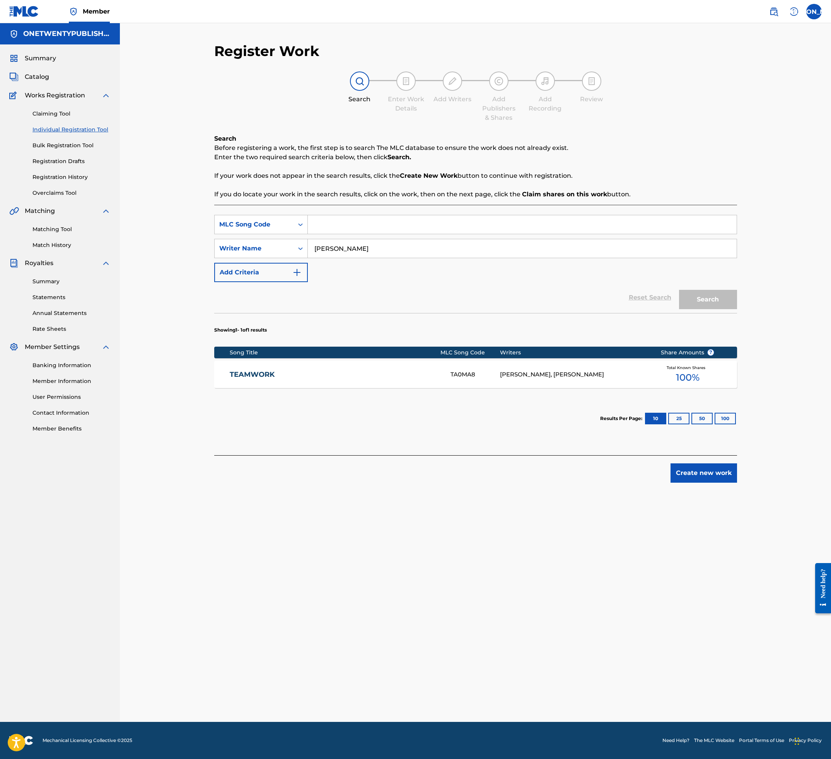
paste input "TA0MA8"
type input "TA0MA8"
click at [712, 295] on button "Search" at bounding box center [708, 299] width 58 height 19
click at [242, 376] on link "TEAMWORK" at bounding box center [335, 374] width 210 height 9
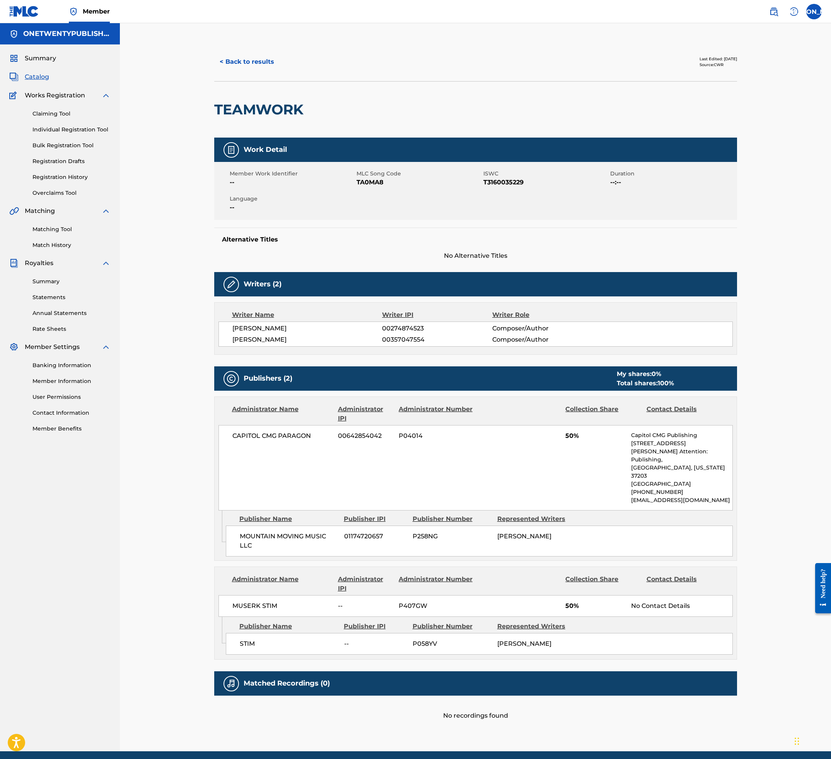
drag, startPoint x: 728, startPoint y: 101, endPoint x: 520, endPoint y: 128, distance: 209.7
click at [727, 102] on div "TEAMWORK" at bounding box center [475, 109] width 523 height 56
click at [57, 114] on link "Claiming Tool" at bounding box center [71, 114] width 78 height 8
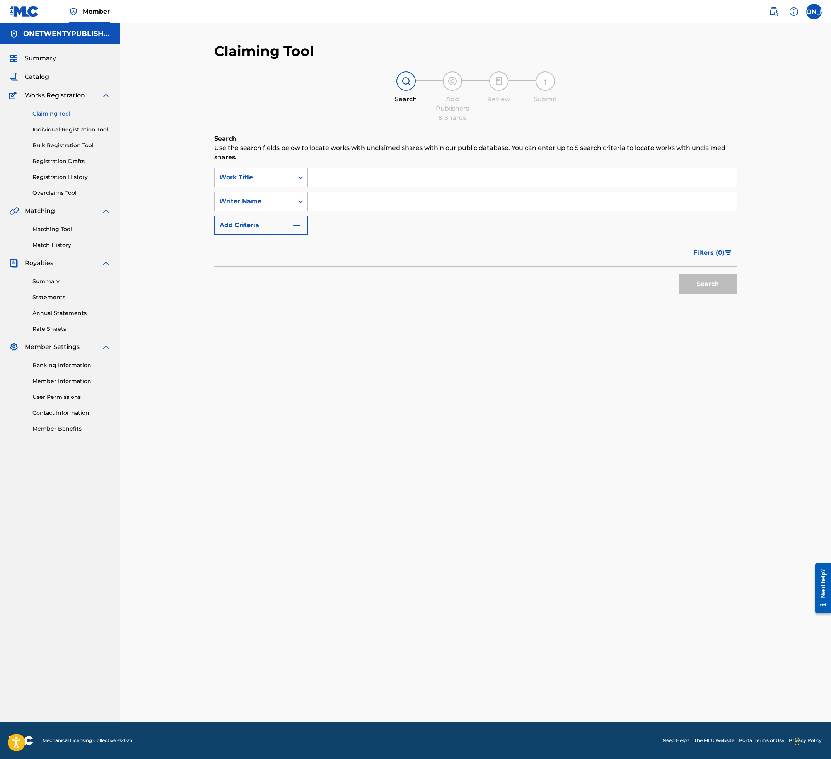
click at [370, 183] on input "Search Form" at bounding box center [522, 177] width 429 height 19
click at [340, 209] on input "Search Form" at bounding box center [522, 201] width 429 height 19
click at [287, 208] on div "Writer Name" at bounding box center [261, 201] width 94 height 19
click at [264, 224] on div "MLC Song Code" at bounding box center [261, 220] width 93 height 19
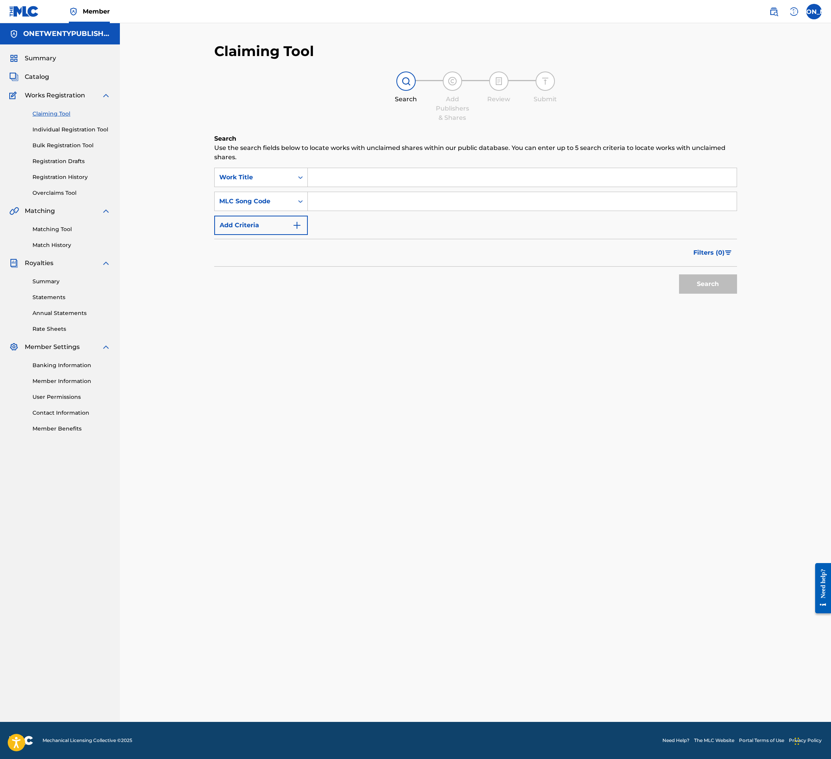
click at [343, 198] on input "Search Form" at bounding box center [522, 201] width 429 height 19
paste input "TA0MA8"
type input "TA0MA8"
click at [717, 283] on button "Search" at bounding box center [708, 283] width 58 height 19
click at [342, 183] on input "Search Form" at bounding box center [522, 177] width 429 height 19
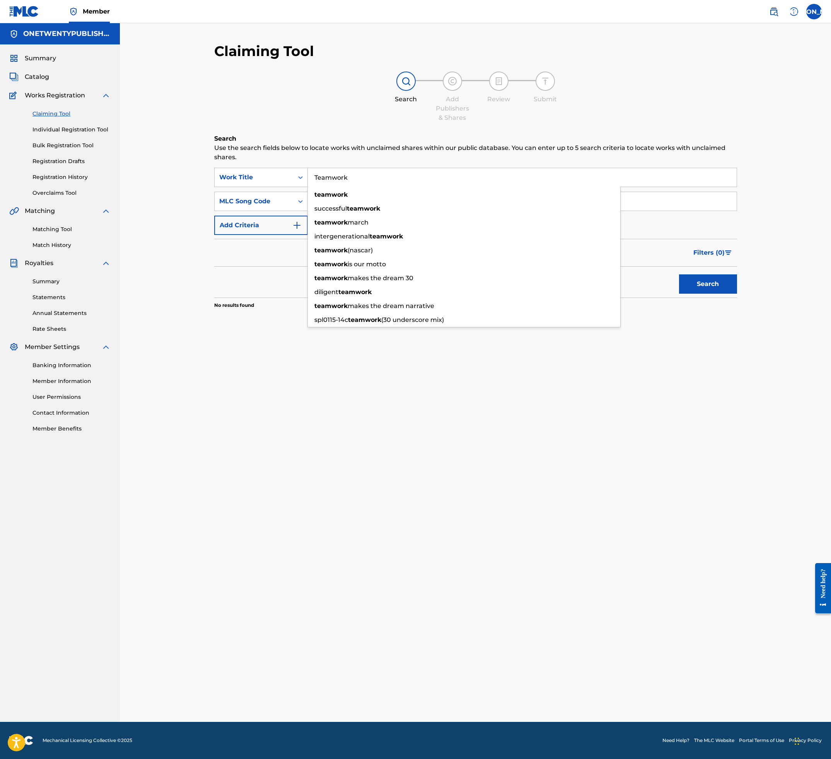
type input "Teamwork"
click at [679, 274] on button "Search" at bounding box center [708, 283] width 58 height 19
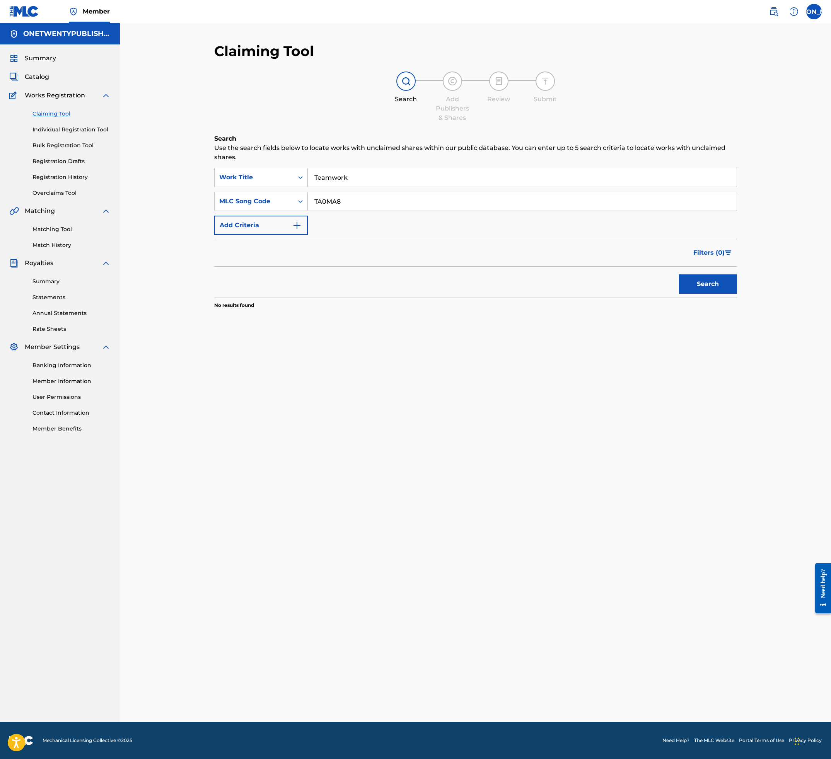
click at [72, 102] on div "Claiming Tool Individual Registration Tool Bulk Registration Tool Registration …" at bounding box center [59, 148] width 101 height 97
click at [41, 80] on span "Catalog" at bounding box center [37, 76] width 24 height 9
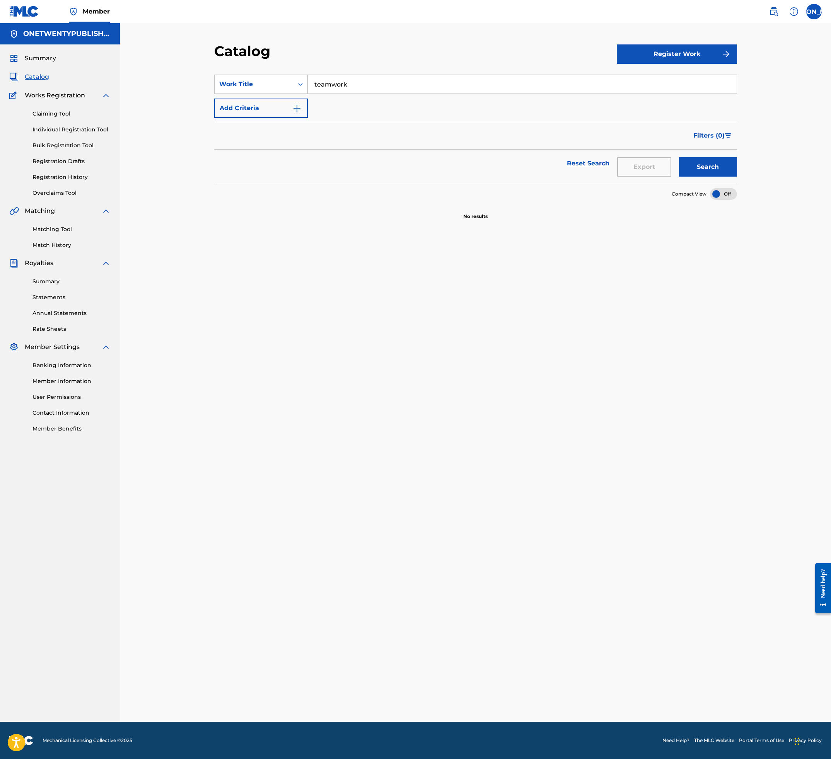
click at [685, 44] on button "Register Work" at bounding box center [677, 53] width 120 height 19
click at [44, 79] on span "Catalog" at bounding box center [37, 76] width 24 height 9
click at [334, 87] on input "teamwork" at bounding box center [522, 84] width 429 height 19
click at [679, 157] on button "Search" at bounding box center [708, 166] width 58 height 19
click at [414, 104] on div "SearchWithCriteriaedc696a4-b943-4ef6-868c-4a219884062a Work Title teamwork Add …" at bounding box center [475, 96] width 523 height 43
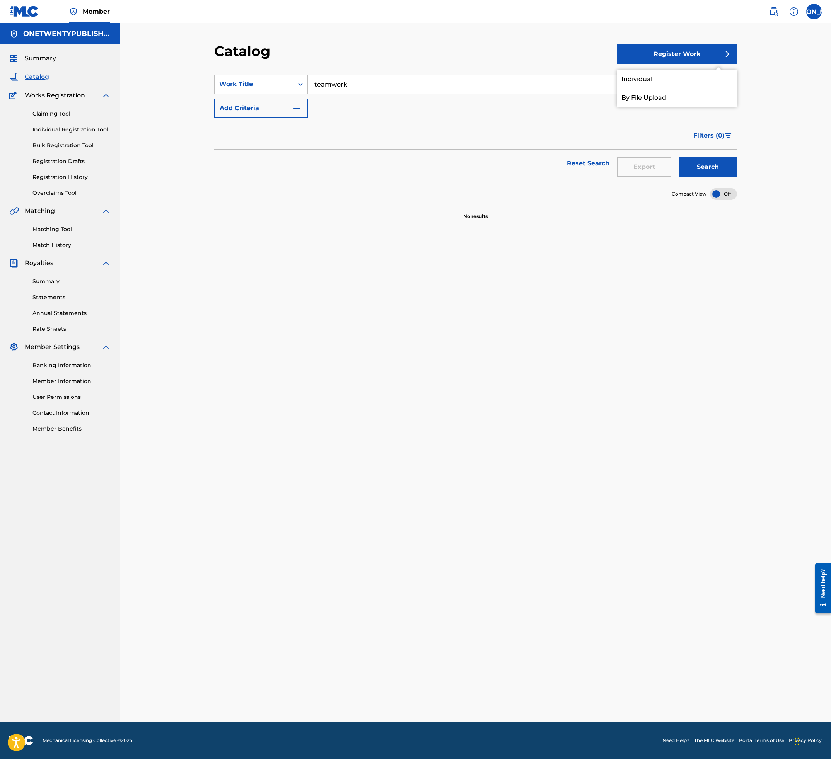
click at [370, 87] on input "teamwork" at bounding box center [522, 84] width 429 height 19
click at [663, 58] on button "Register Work" at bounding box center [677, 53] width 120 height 19
click at [50, 116] on link "Claiming Tool" at bounding box center [71, 114] width 78 height 8
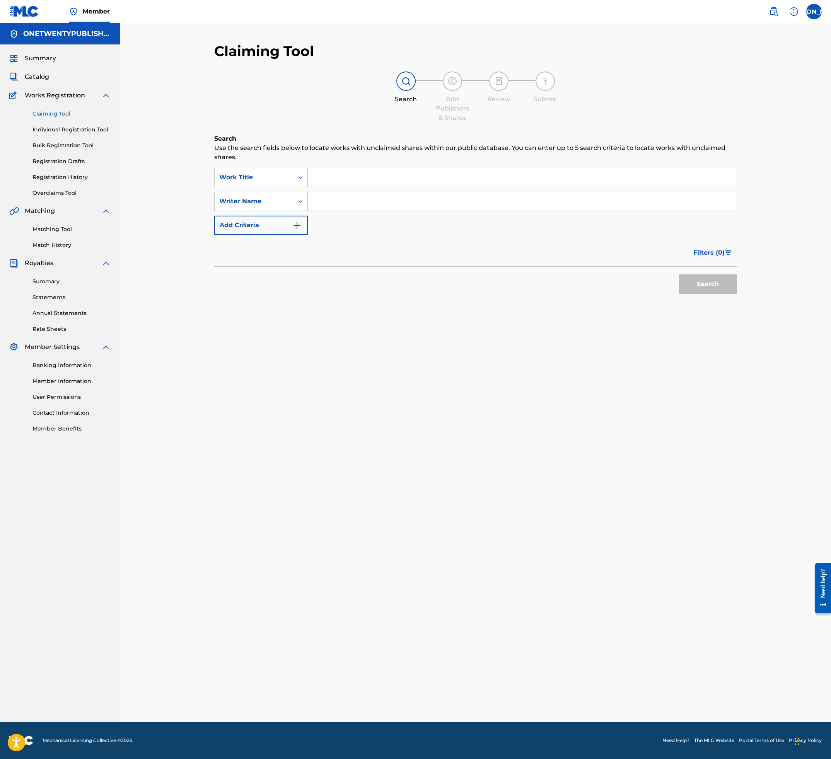
click at [326, 182] on input "Search Form" at bounding box center [522, 177] width 429 height 19
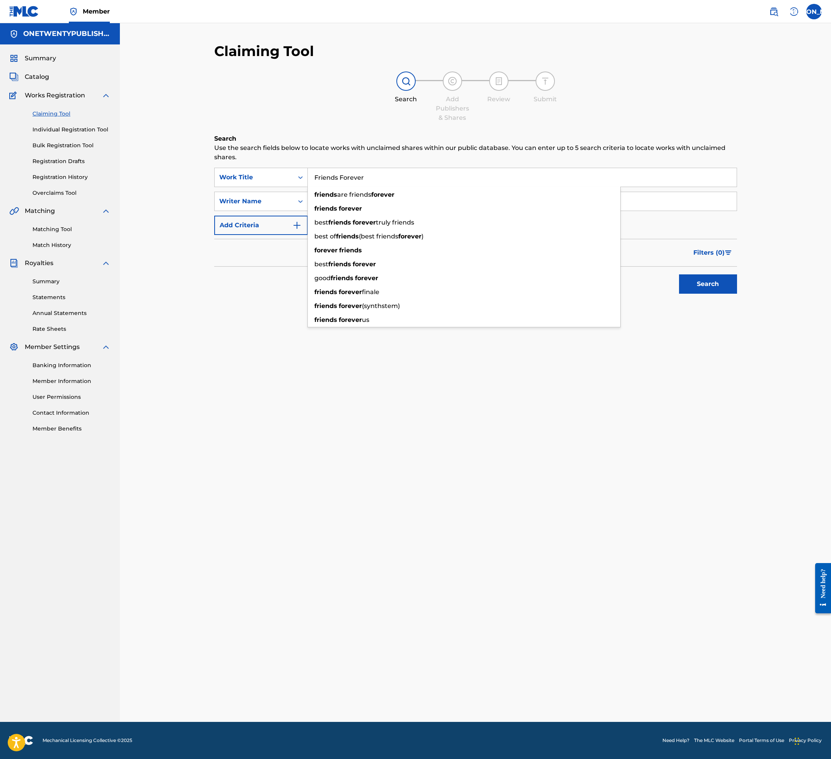
type input "Friends Forever"
click at [679, 274] on button "Search" at bounding box center [708, 283] width 58 height 19
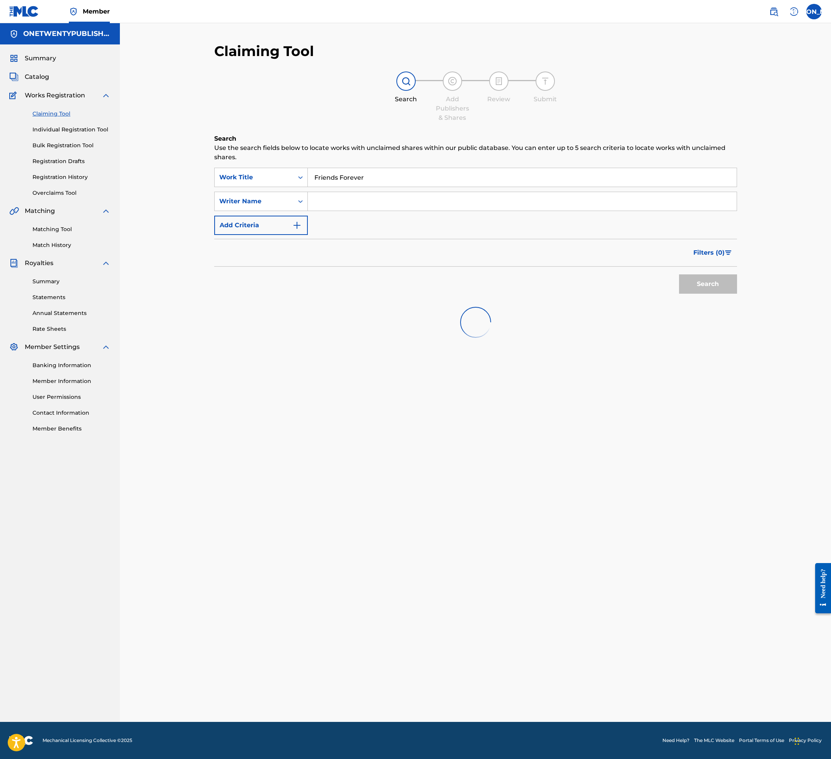
click at [329, 195] on input "Search Form" at bounding box center [522, 201] width 429 height 19
type input "[PERSON_NAME] [PERSON_NAME]"
click at [714, 290] on div "Search" at bounding box center [706, 282] width 62 height 31
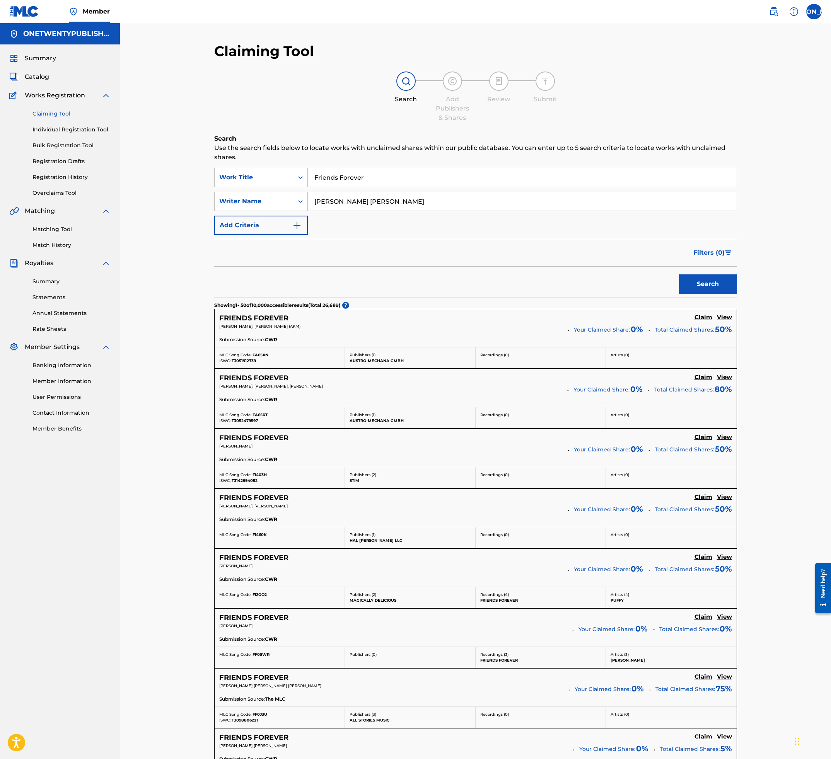
click at [375, 178] on input "Friends Forever" at bounding box center [522, 177] width 429 height 19
type input "Friends Forever!"
click at [679, 274] on button "Search" at bounding box center [708, 283] width 58 height 19
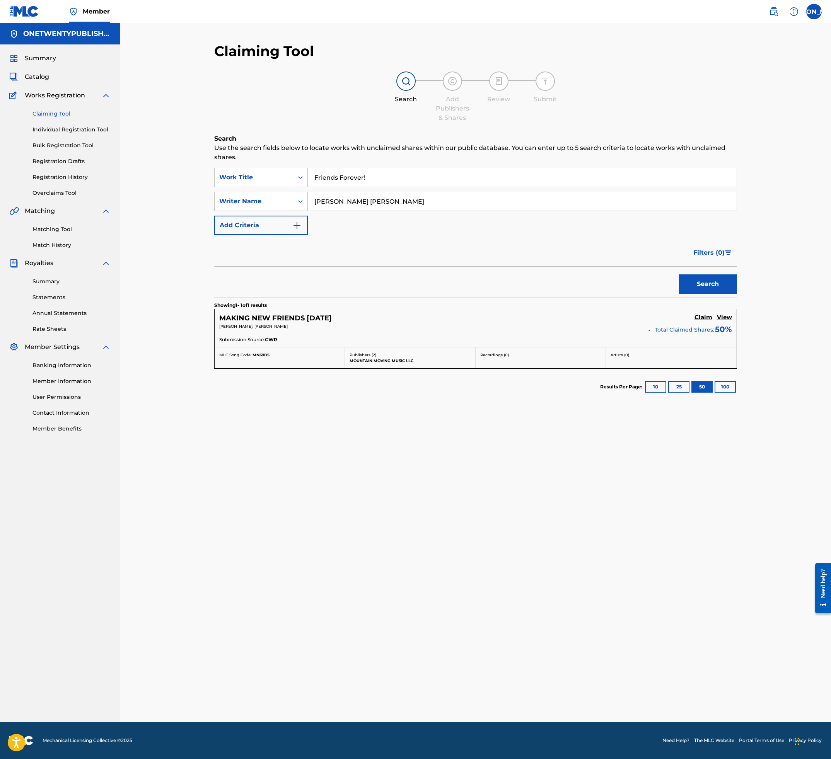
click at [315, 320] on h5 "MAKING NEW FRIENDS [DATE]" at bounding box center [275, 318] width 112 height 9
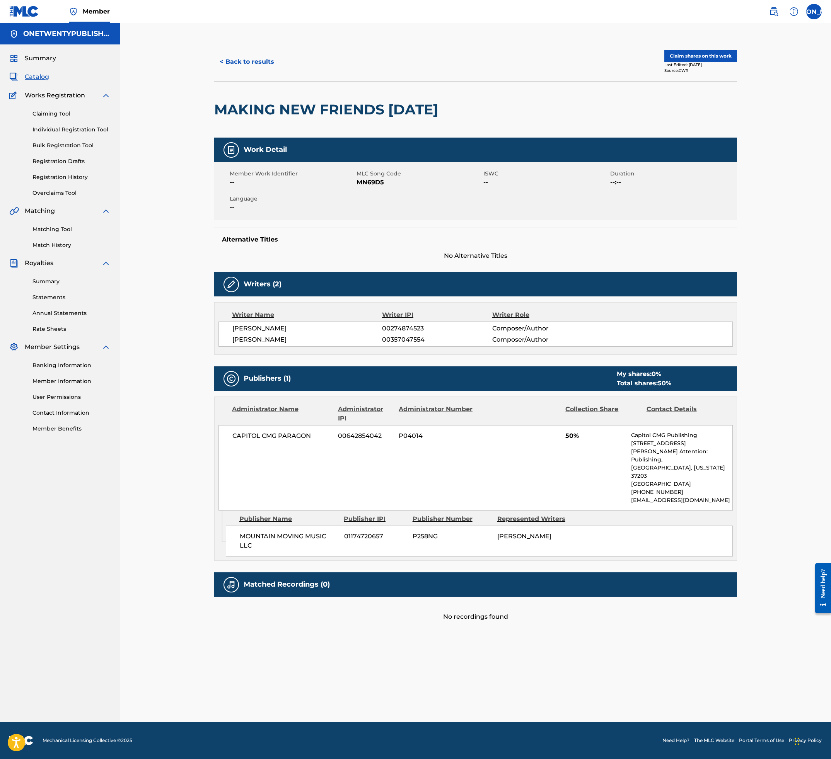
click at [365, 436] on span "00642854042" at bounding box center [365, 435] width 55 height 9
click at [321, 470] on div "CAPITOL CMG PARAGON 00642854042 P04014 50% Capitol CMG Publishing [STREET_ADDRE…" at bounding box center [475, 467] width 514 height 85
